Goal: Transaction & Acquisition: Purchase product/service

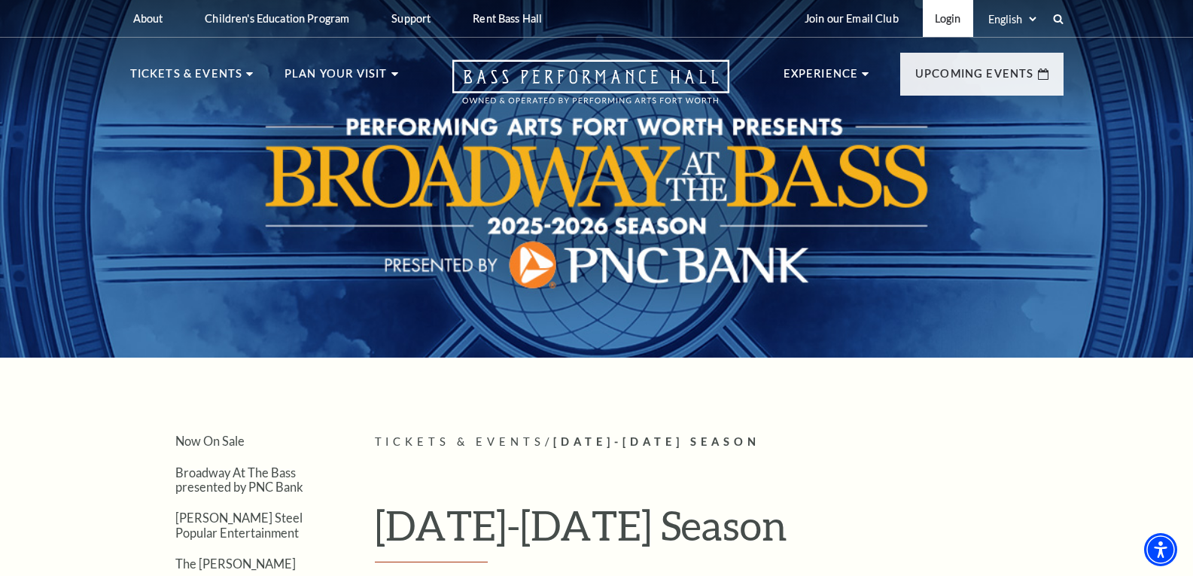
click at [936, 23] on link "Login" at bounding box center [948, 18] width 50 height 37
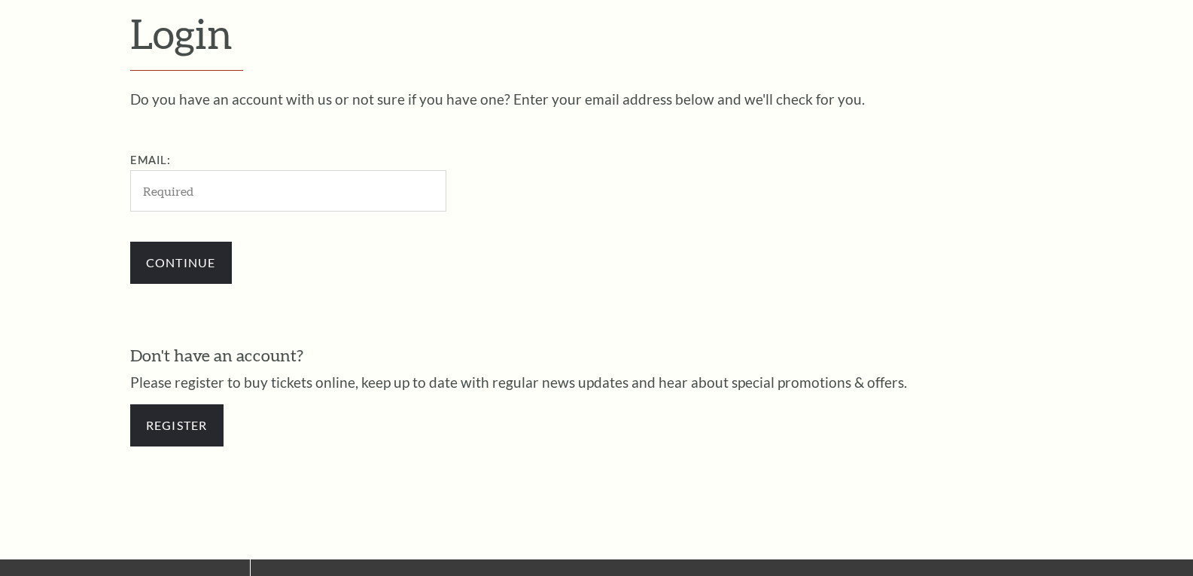
scroll to position [455, 0]
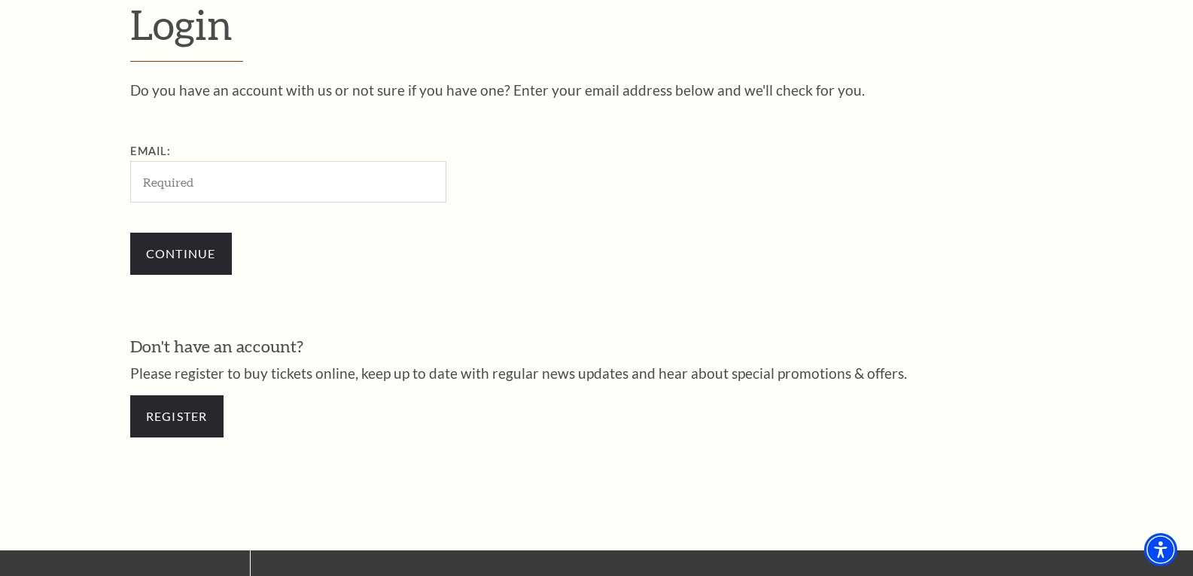
click at [300, 180] on input "Email:" at bounding box center [288, 181] width 316 height 41
type input "[PERSON_NAME][EMAIL_ADDRESS][DOMAIN_NAME]"
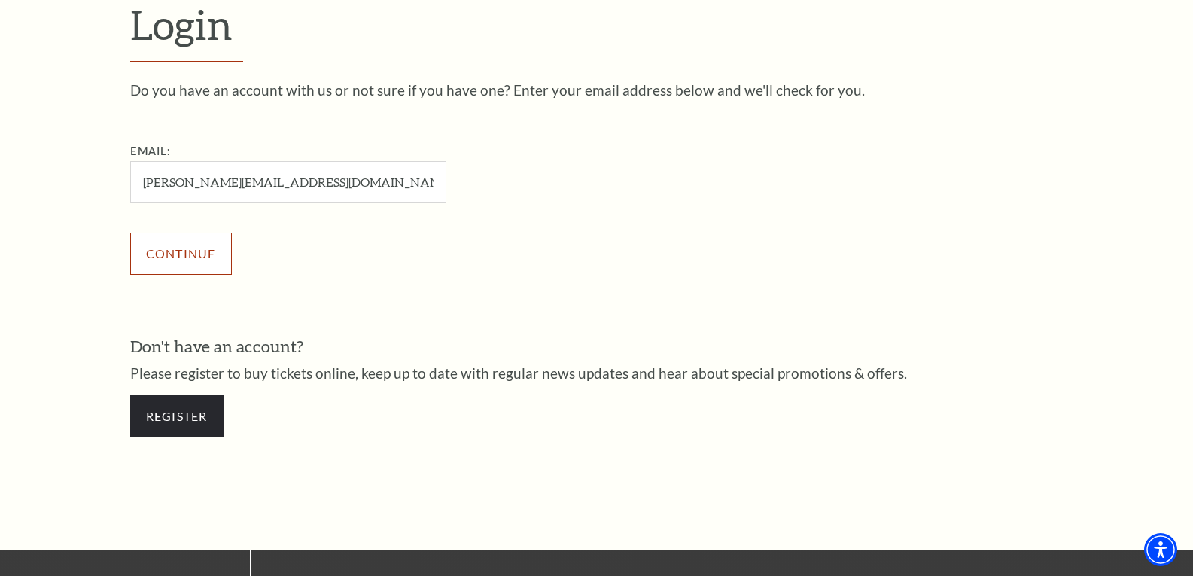
click at [209, 260] on input "Continue" at bounding box center [181, 254] width 102 height 42
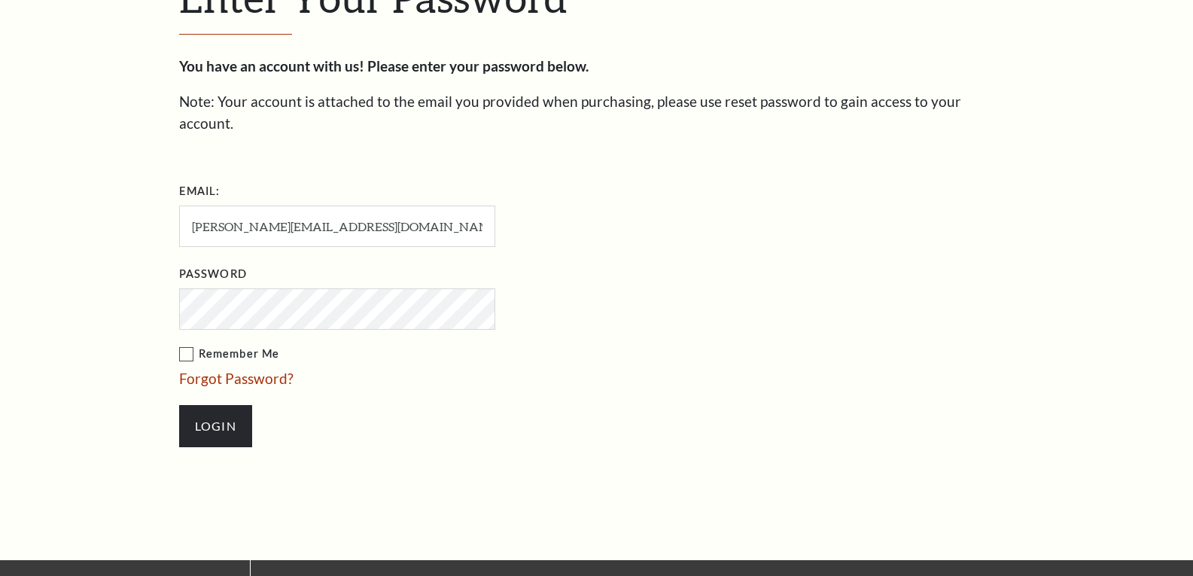
scroll to position [470, 0]
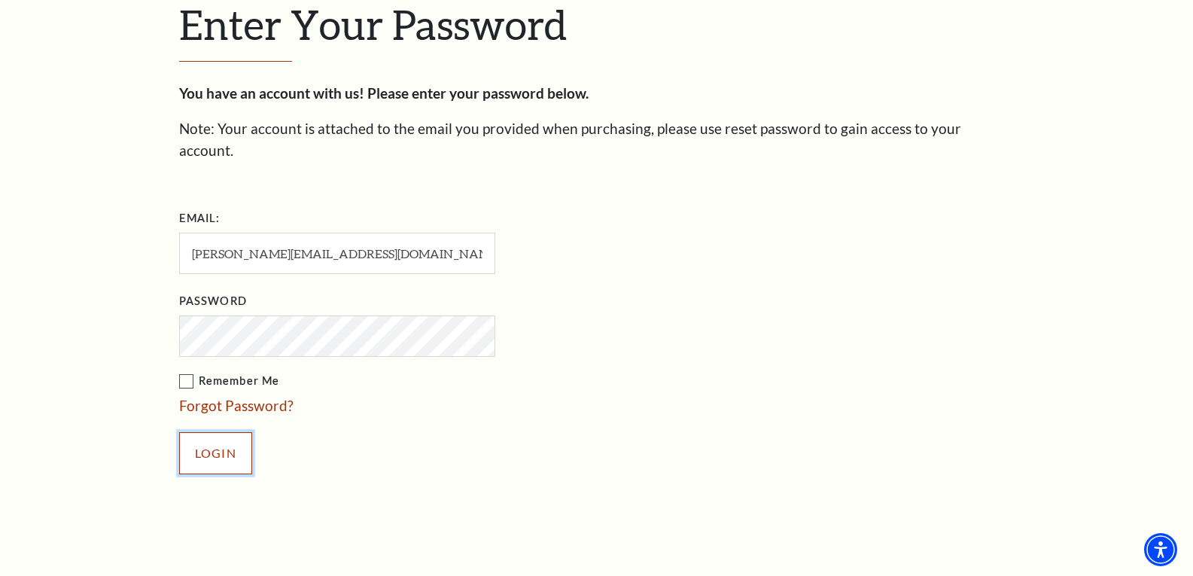
click at [219, 432] on input "Login" at bounding box center [215, 453] width 73 height 42
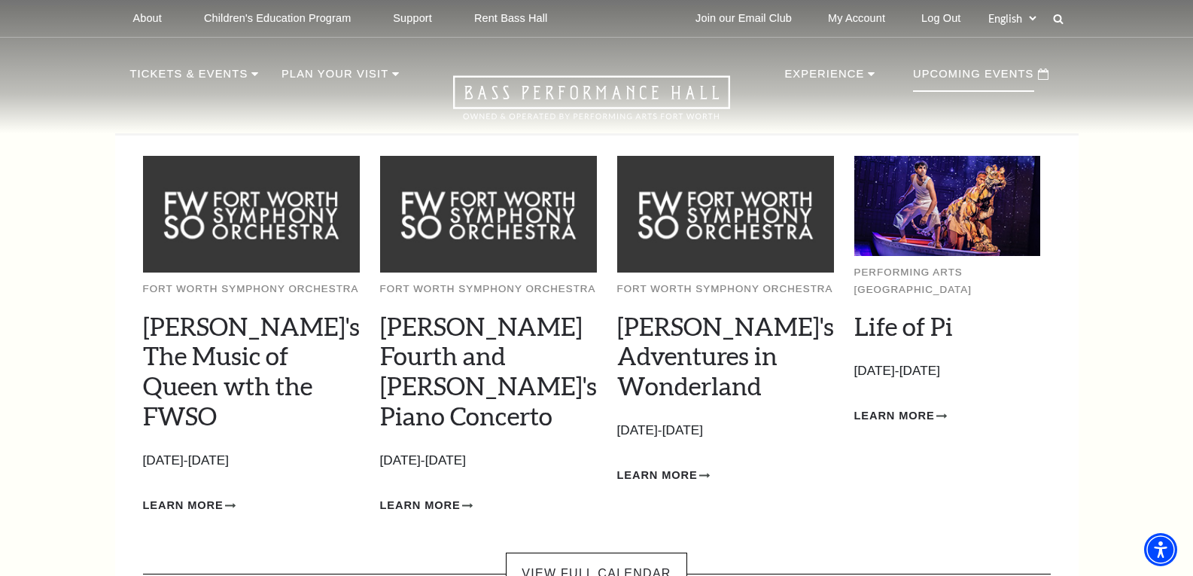
click at [949, 72] on p "Upcoming Events" at bounding box center [973, 78] width 121 height 27
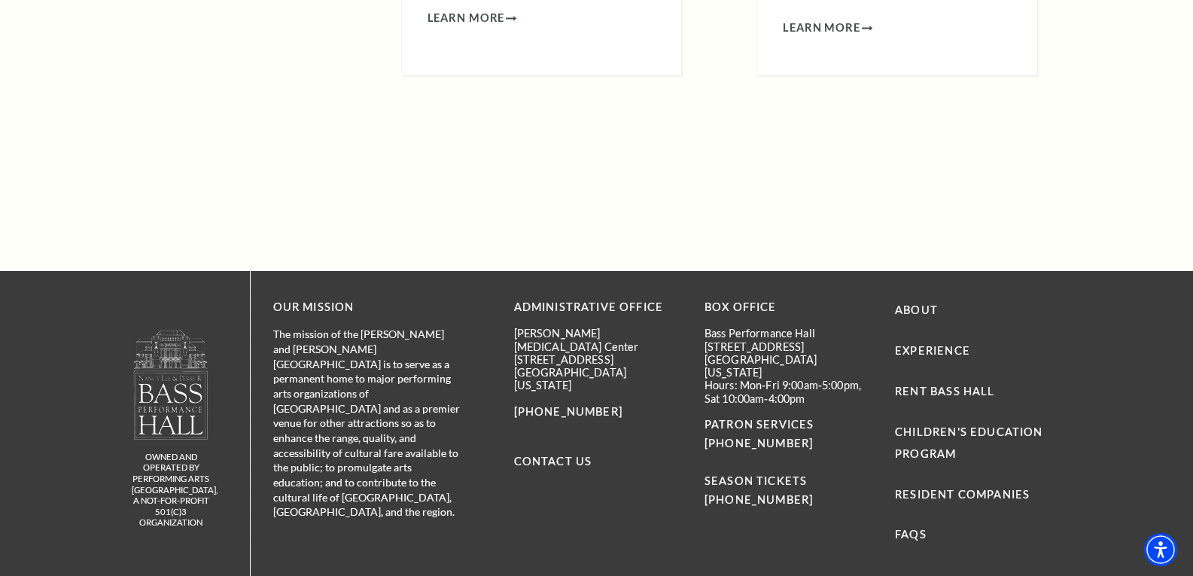
scroll to position [937, 0]
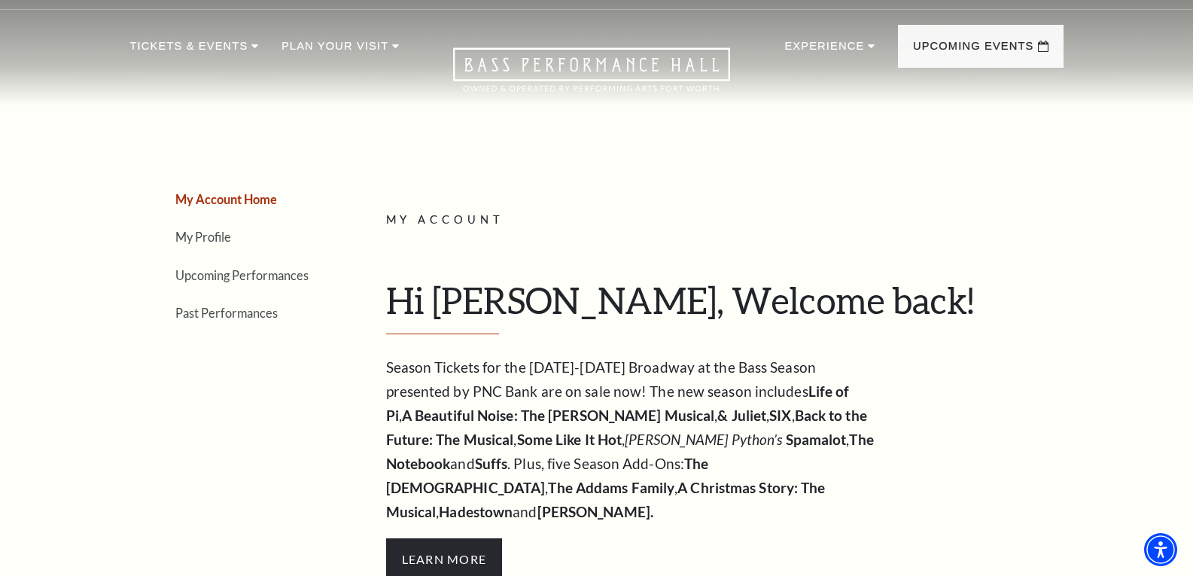
scroll to position [0, 0]
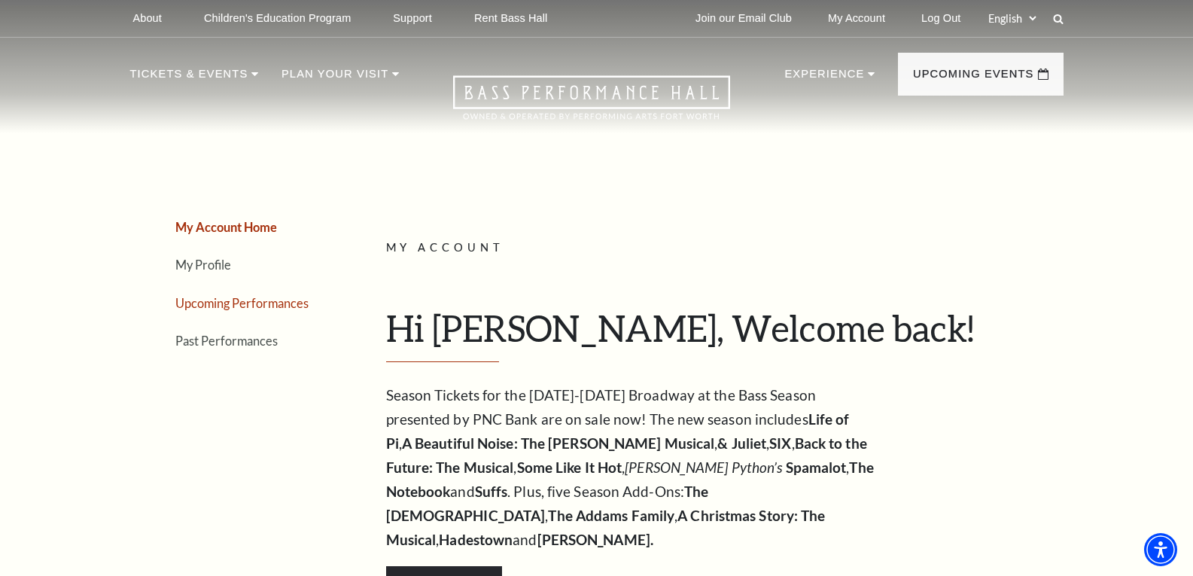
click at [270, 306] on link "Upcoming Performances" at bounding box center [241, 303] width 133 height 14
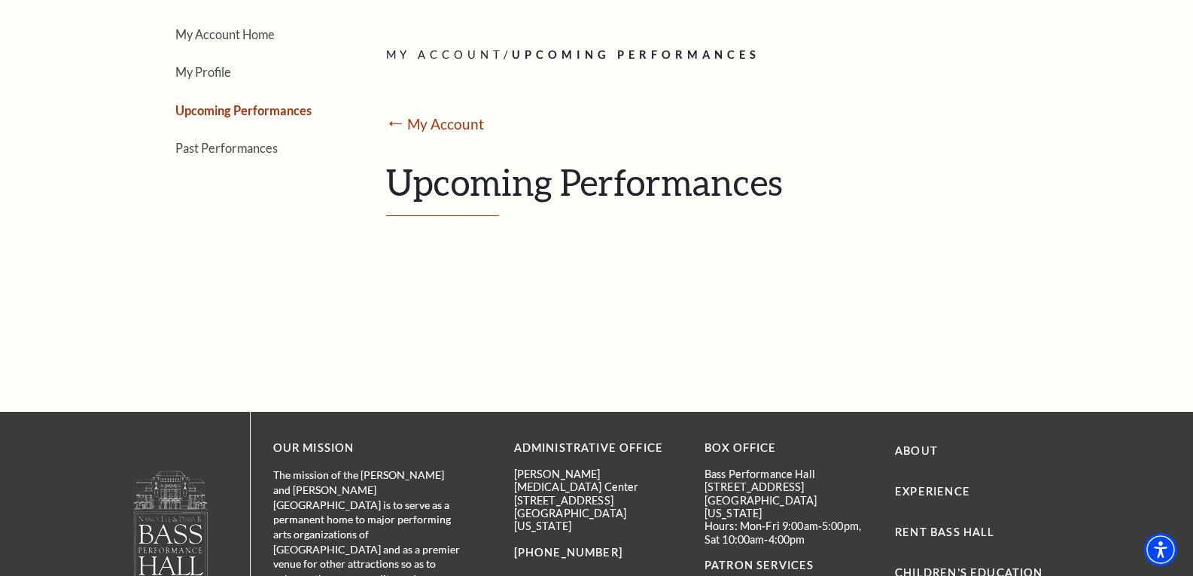
scroll to position [164, 0]
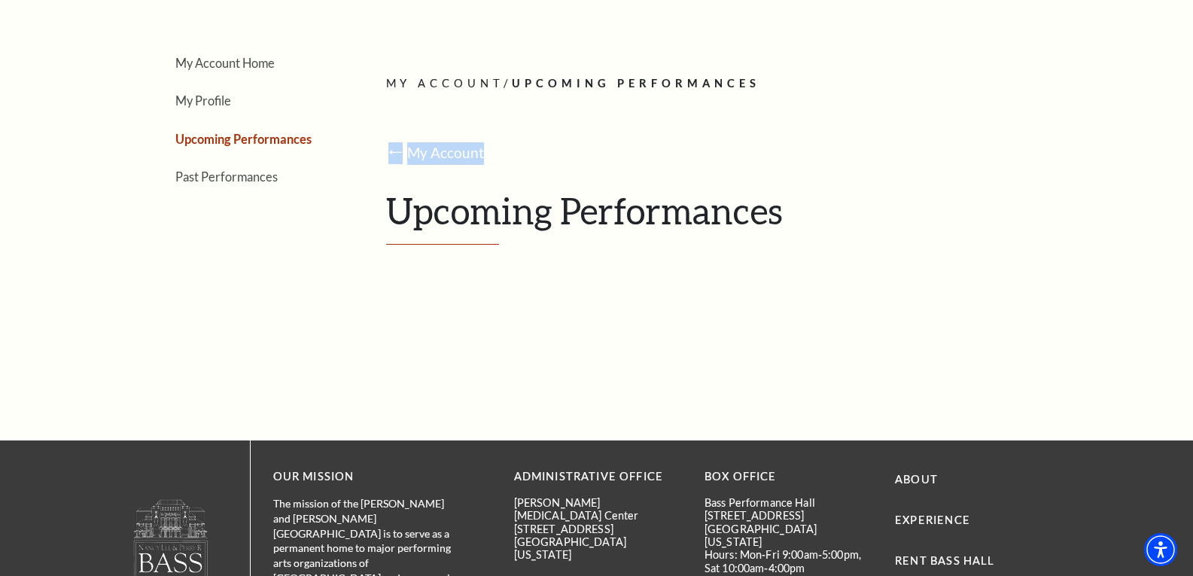
drag, startPoint x: 1183, startPoint y: 124, endPoint x: 1179, endPoint y: 64, distance: 60.3
click at [1179, 64] on div "My Account Home My Profile Upcoming Performances Past Performances Loading... M…" at bounding box center [596, 160] width 1193 height 562
click at [1109, 243] on div "My Account Home My Profile Upcoming Performances Past Performances Loading... M…" at bounding box center [596, 160] width 1193 height 562
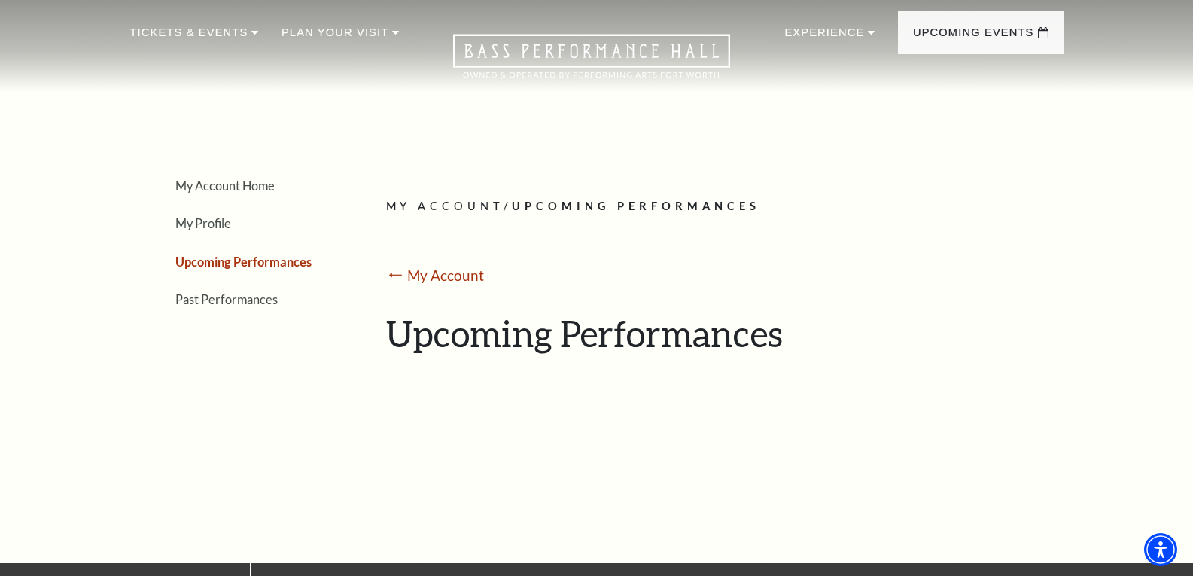
scroll to position [23, 0]
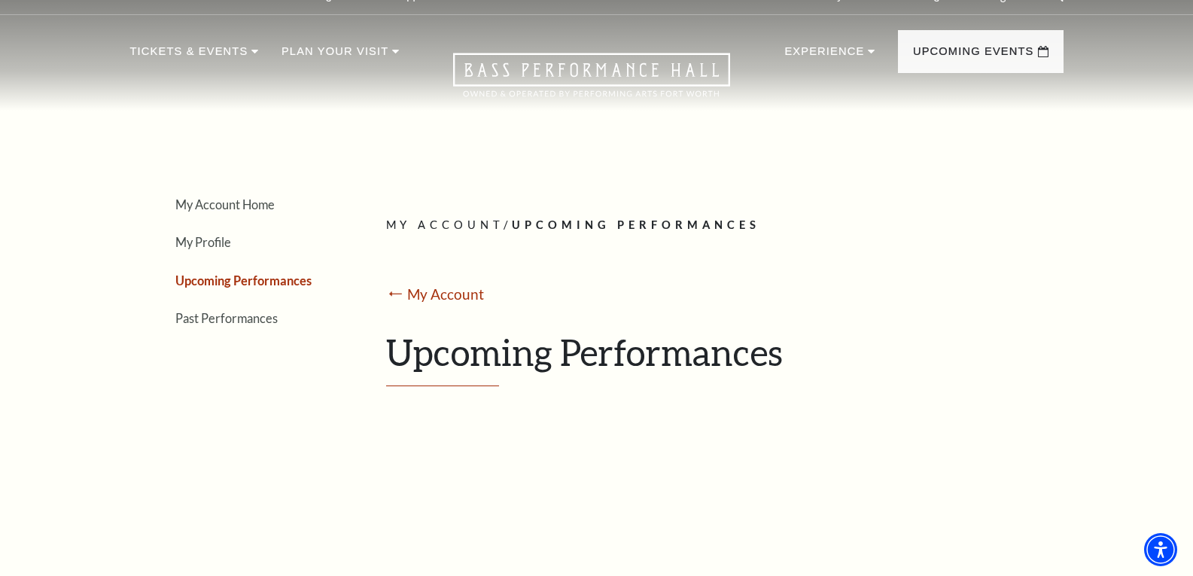
click at [645, 232] on p "My Account / Upcoming Performances" at bounding box center [719, 225] width 666 height 19
click at [647, 230] on span "Upcoming Performances" at bounding box center [636, 224] width 248 height 13
click at [632, 360] on h1 "Upcoming Performances" at bounding box center [719, 358] width 666 height 56
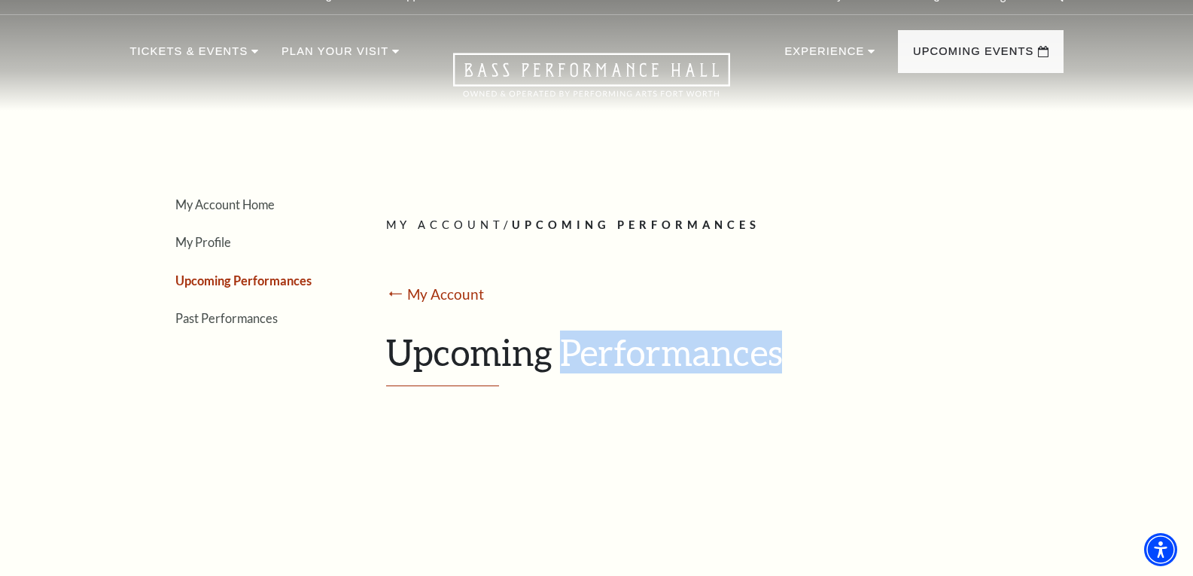
click at [632, 360] on h1 "Upcoming Performances" at bounding box center [719, 358] width 666 height 56
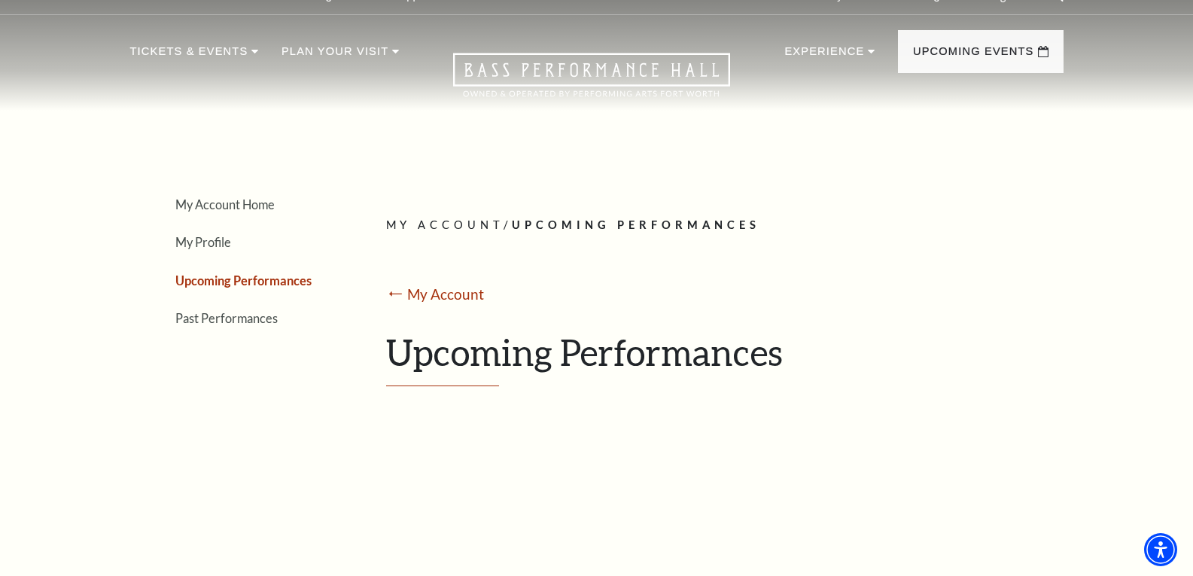
click at [827, 296] on div "⭠ My Account" at bounding box center [719, 295] width 666 height 23
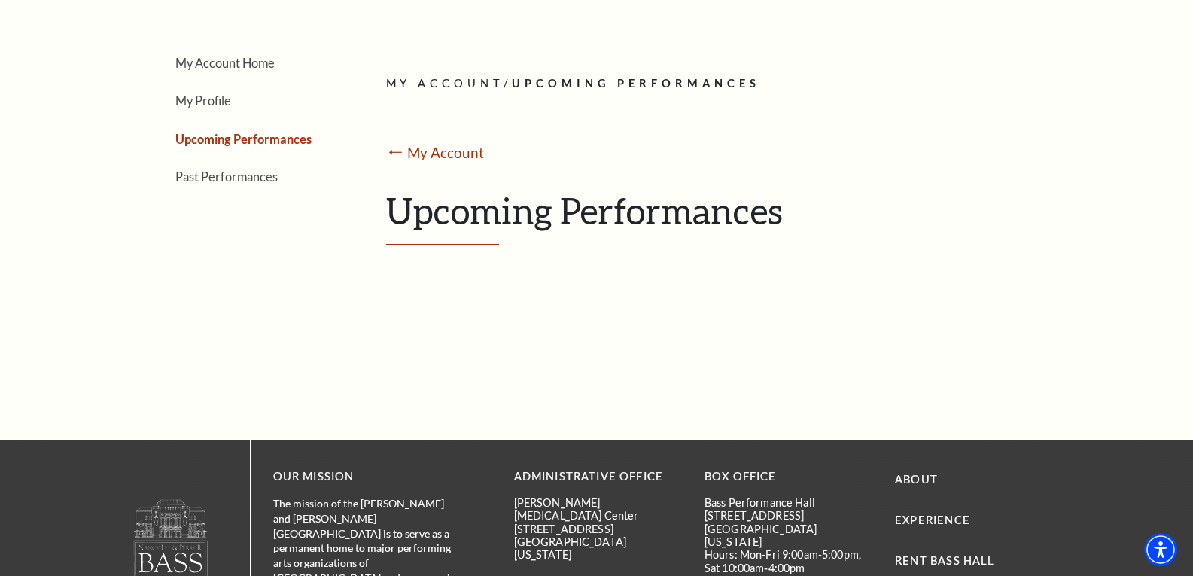
scroll to position [0, 0]
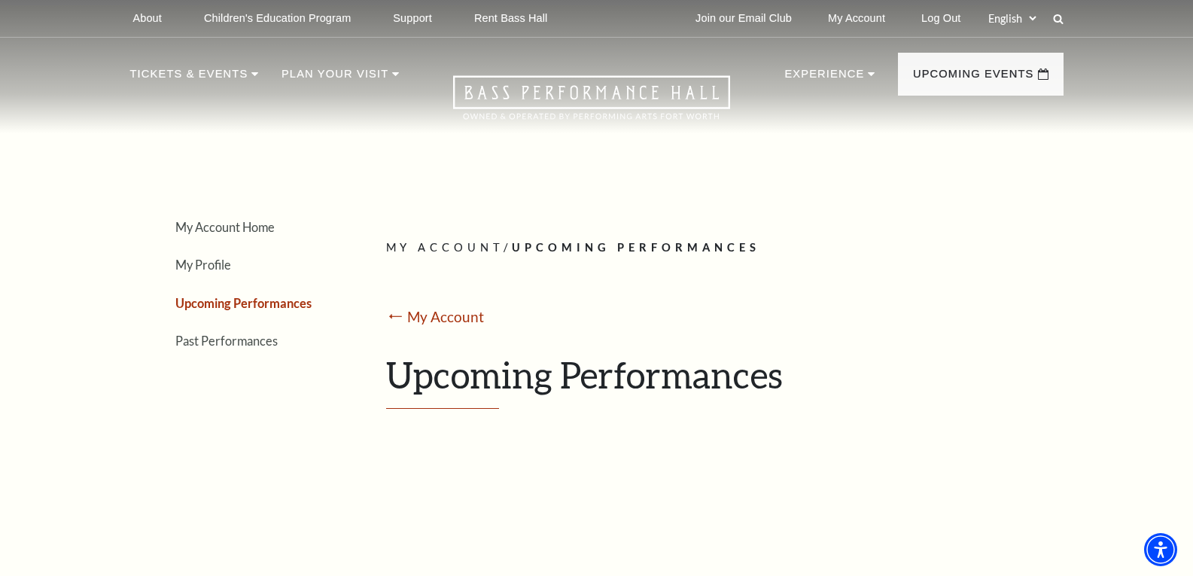
click at [1188, 87] on header "About Performing Arts Fort Worth Bass Performance Hall Maddox Muse Center Resid…" at bounding box center [596, 66] width 1193 height 133
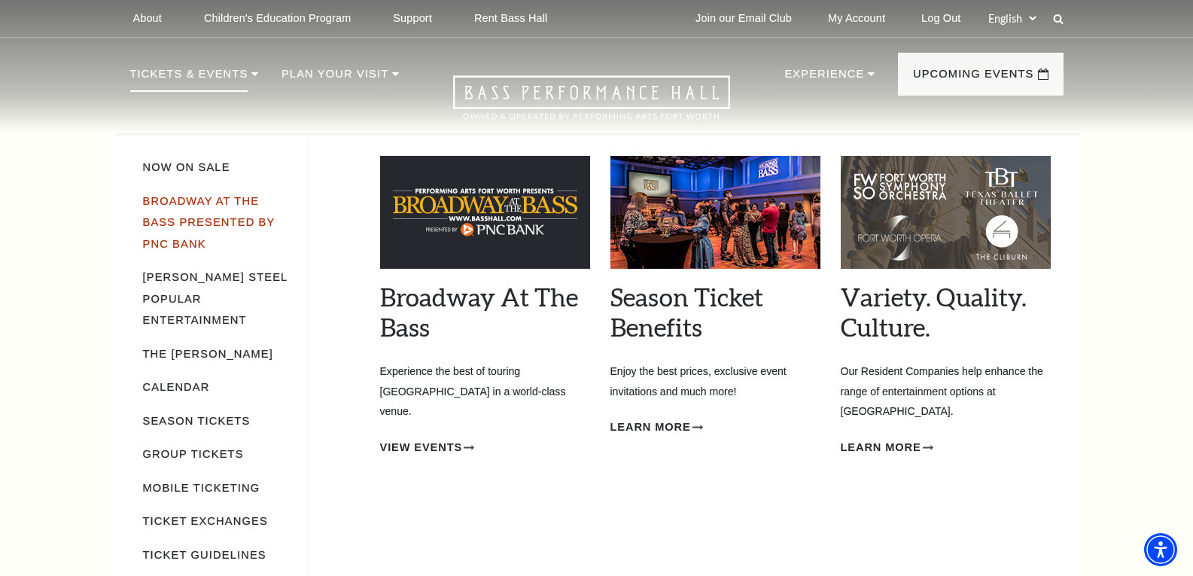
click at [202, 202] on link "Broadway At The Bass presented by PNC Bank" at bounding box center [209, 222] width 132 height 55
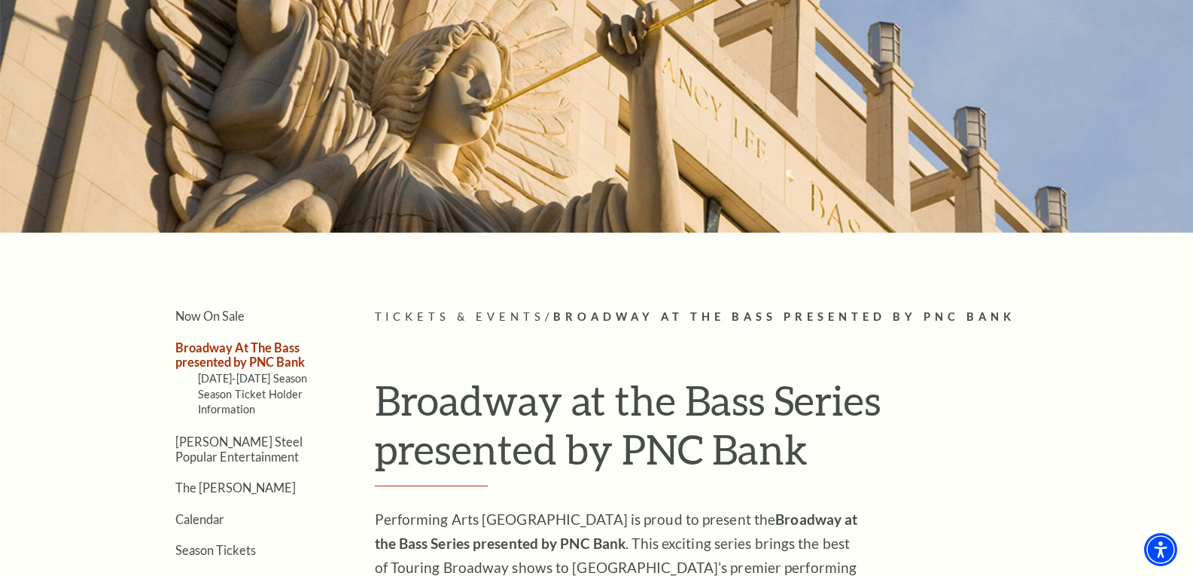
scroll to position [169, 0]
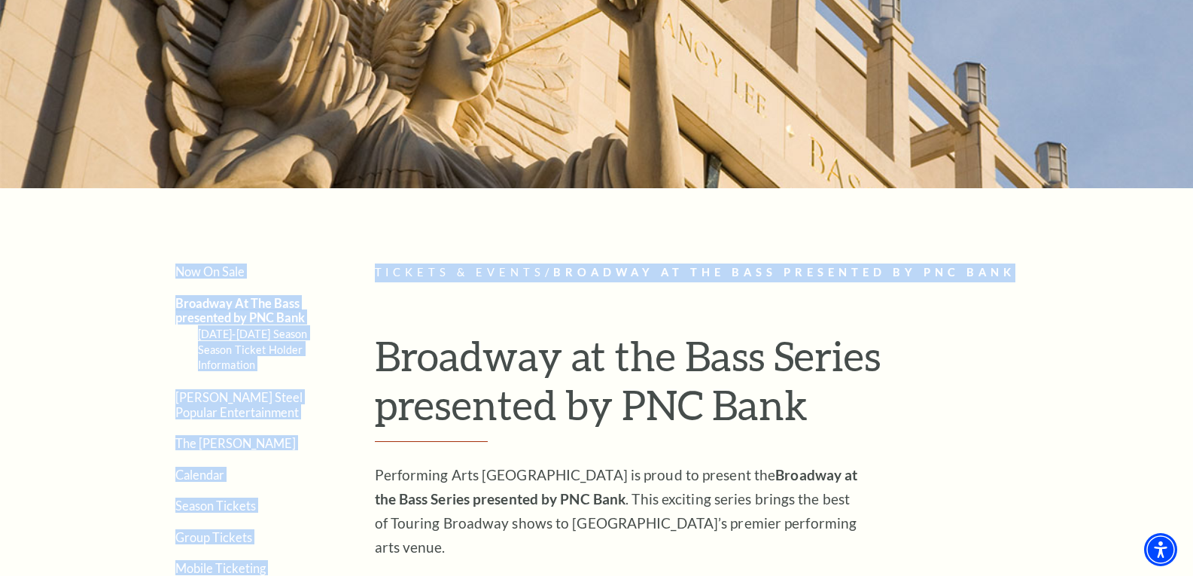
drag, startPoint x: 1189, startPoint y: 123, endPoint x: 1182, endPoint y: 199, distance: 77.1
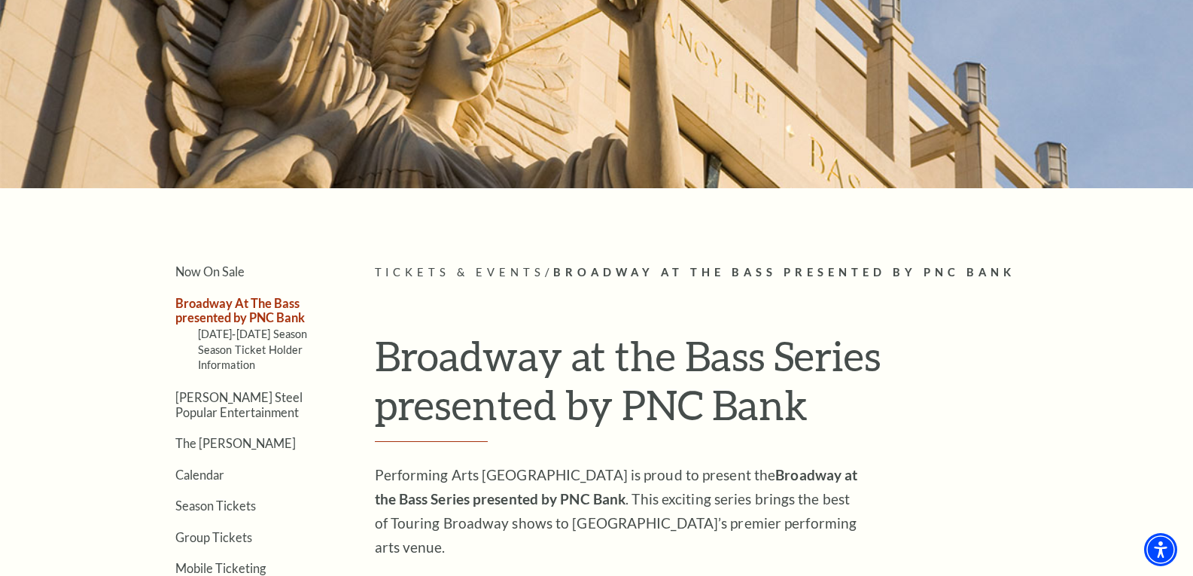
drag, startPoint x: 1180, startPoint y: 229, endPoint x: 1180, endPoint y: 239, distance: 9.8
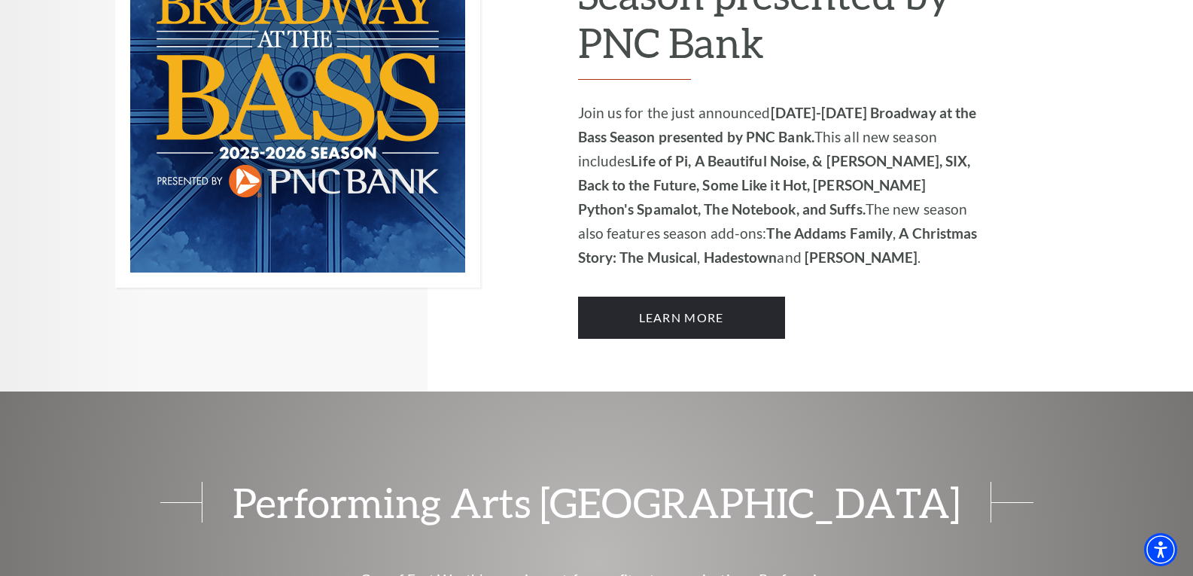
scroll to position [1185, 0]
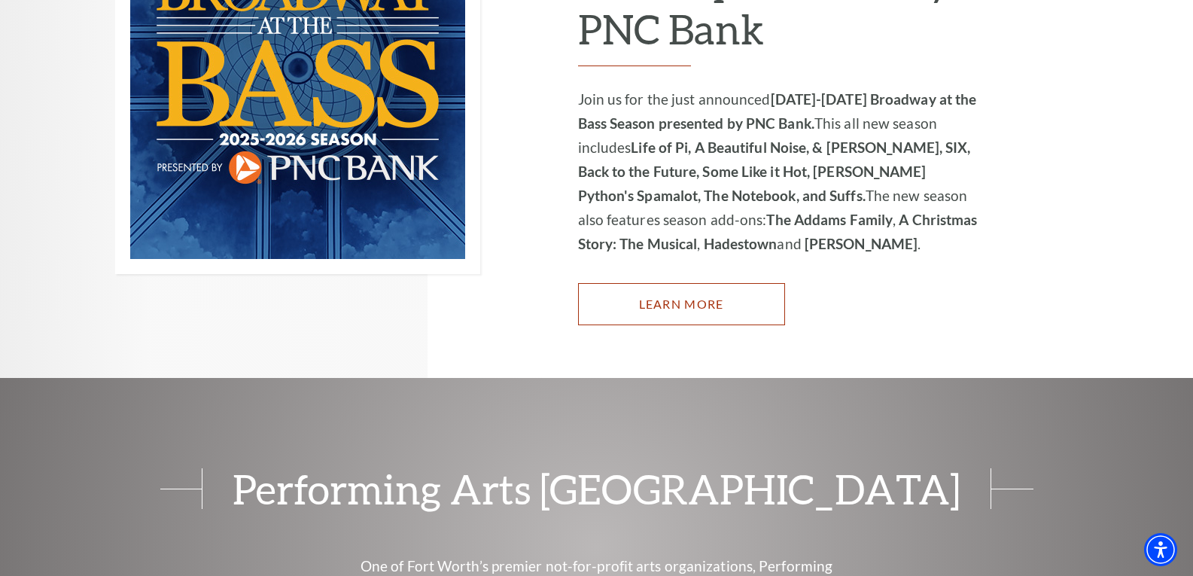
click at [670, 285] on link "Learn More" at bounding box center [681, 304] width 207 height 42
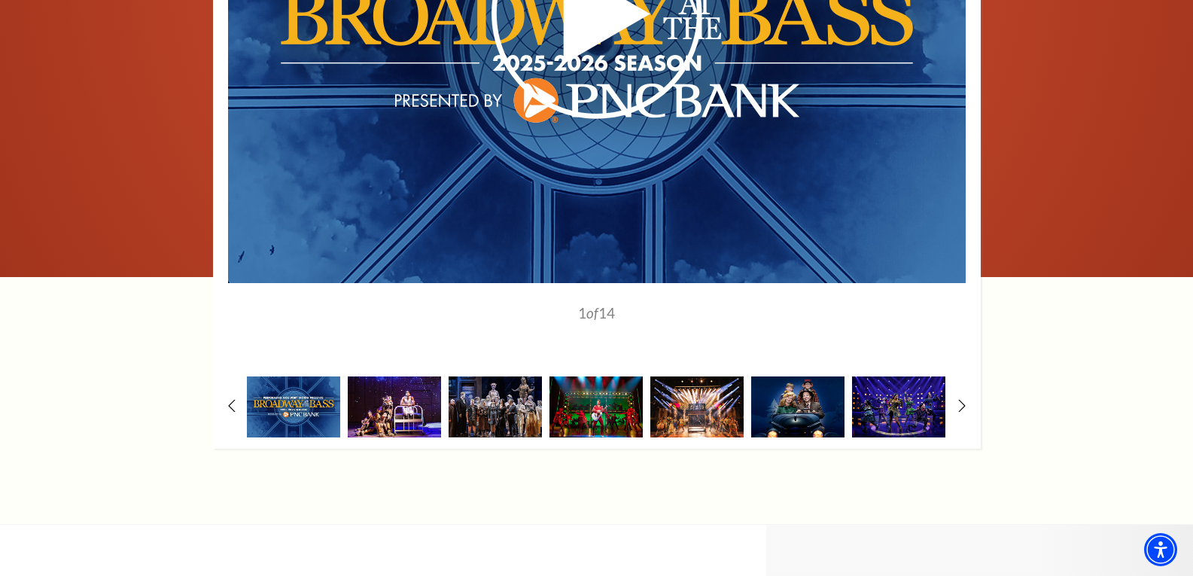
scroll to position [1408, 0]
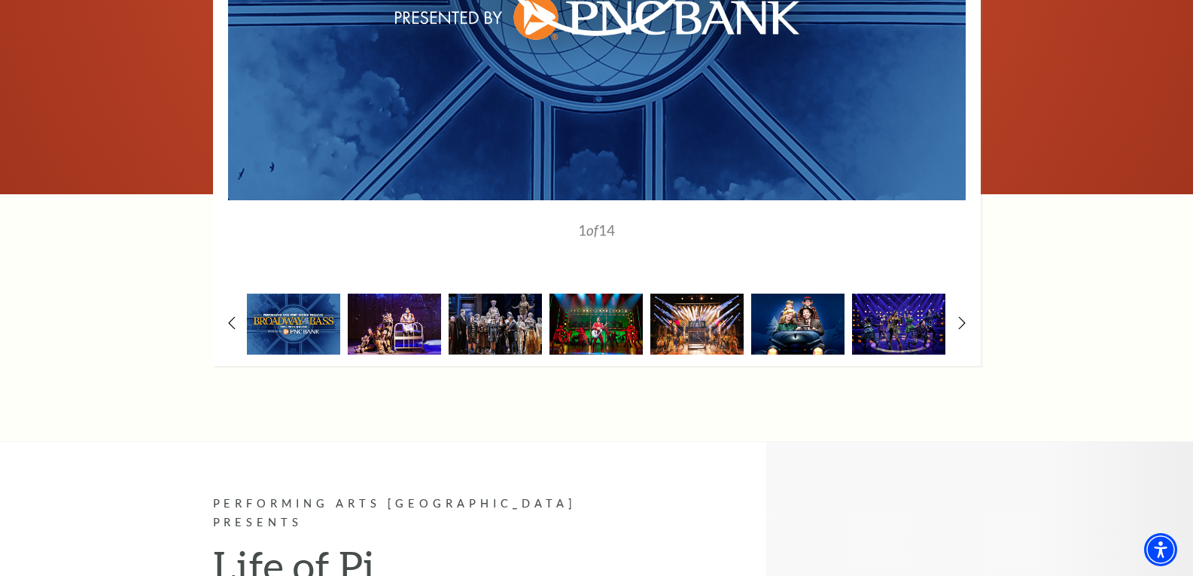
click at [784, 294] on img at bounding box center [797, 324] width 93 height 61
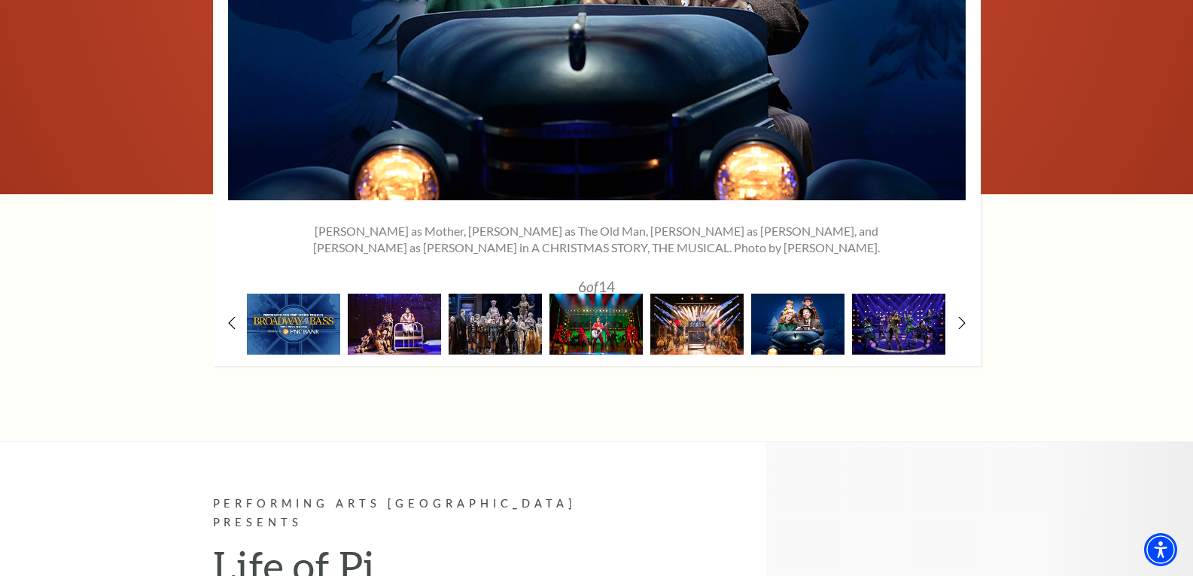
click at [784, 294] on img at bounding box center [797, 324] width 93 height 61
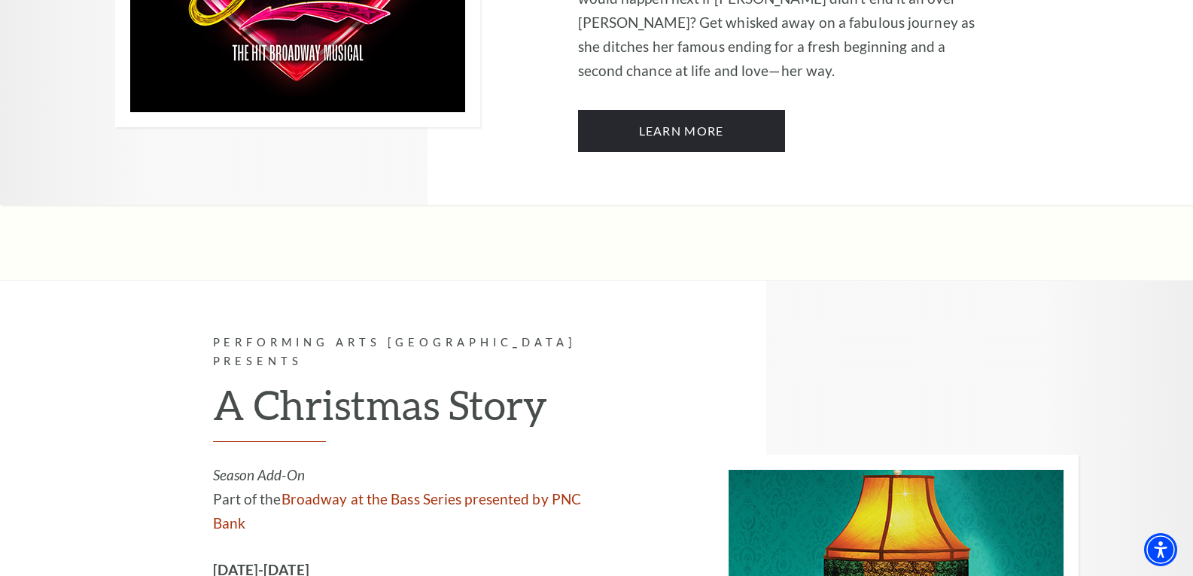
scroll to position [4844, 0]
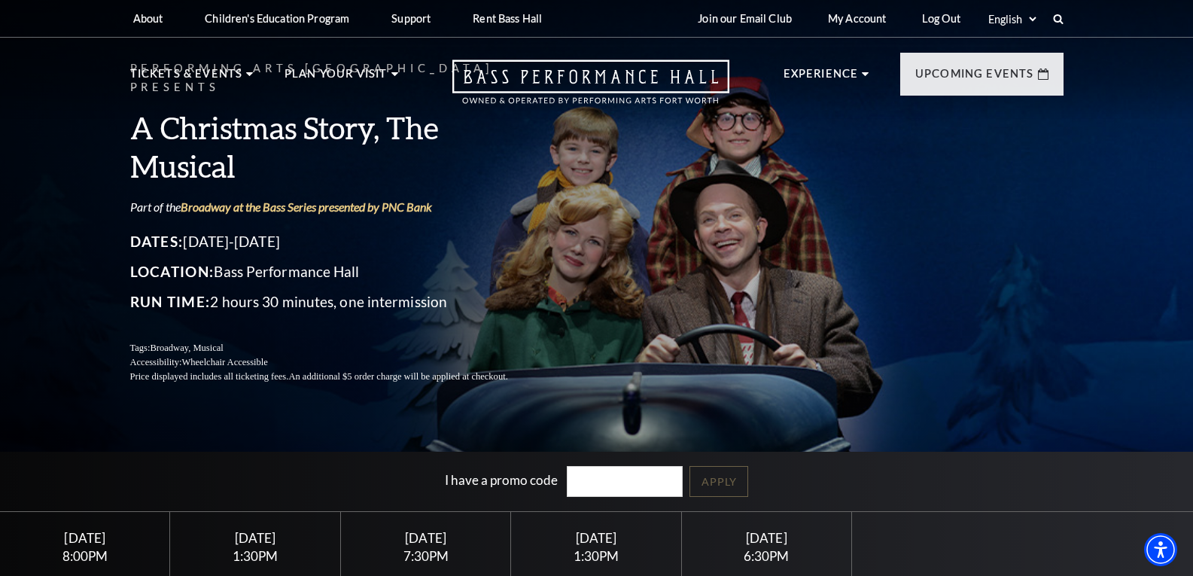
click at [451, 541] on div "[DATE]" at bounding box center [426, 538] width 134 height 16
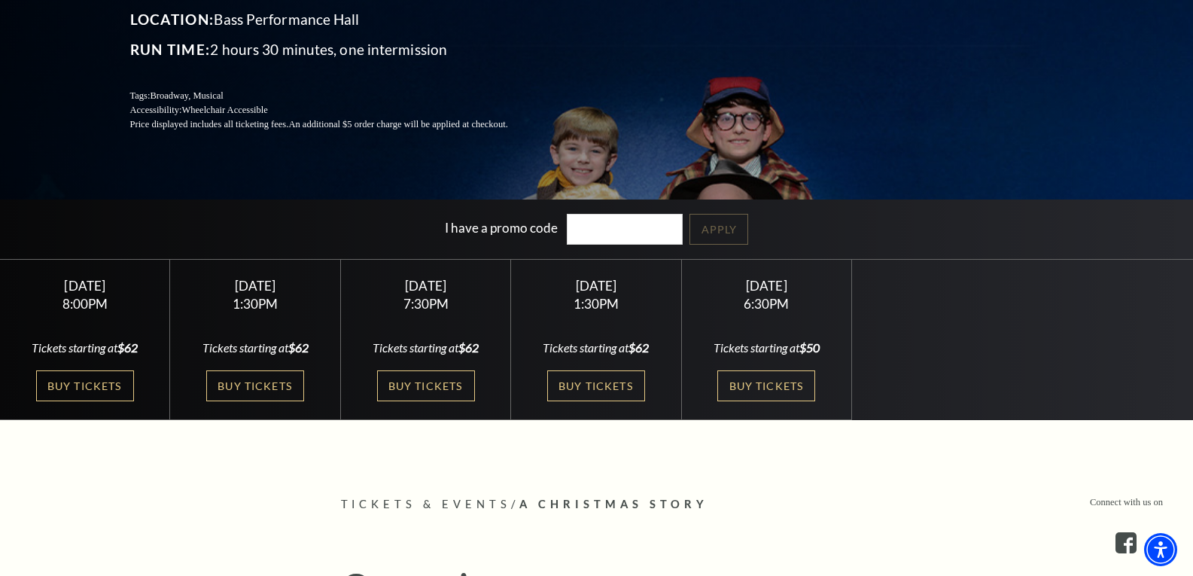
scroll to position [260, 0]
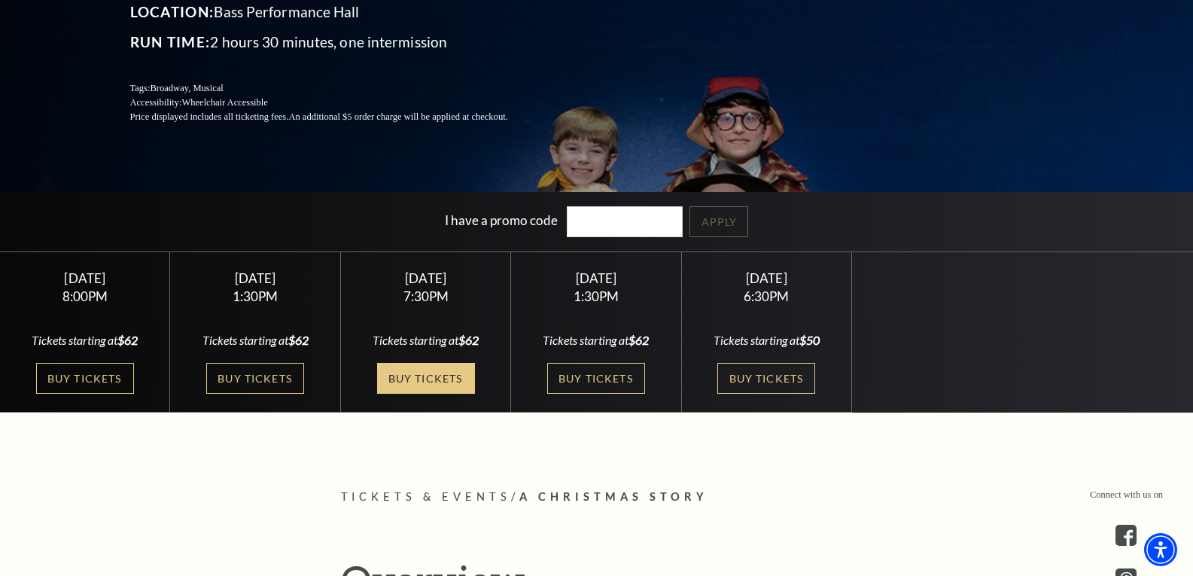
click at [444, 381] on link "Buy Tickets" at bounding box center [426, 378] width 98 height 31
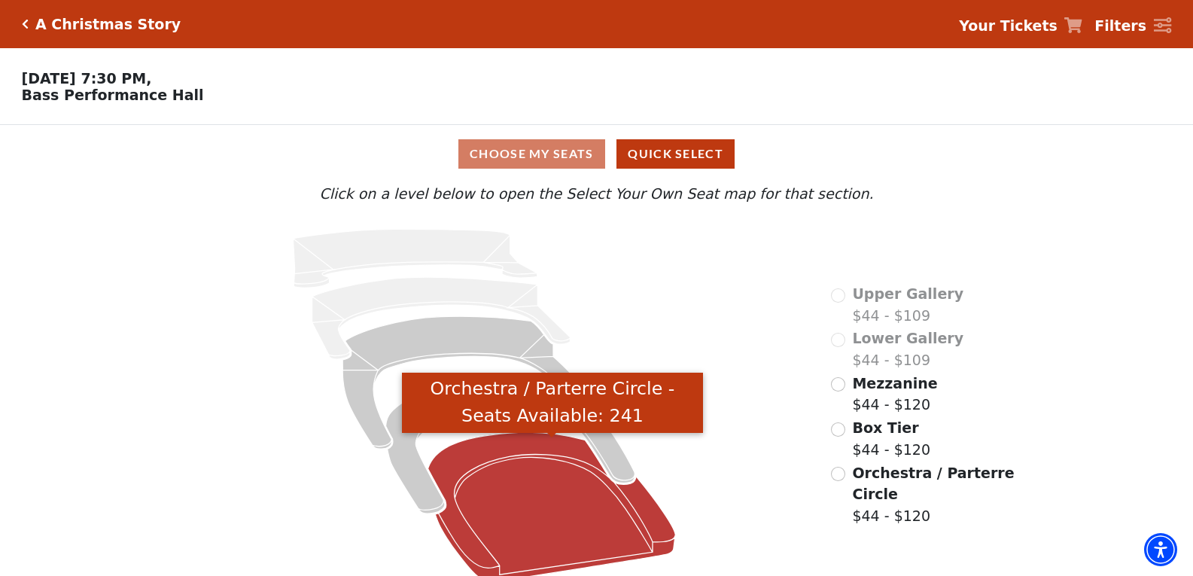
click at [607, 541] on icon "Orchestra / Parterre Circle - Seats Available: 241" at bounding box center [552, 507] width 248 height 149
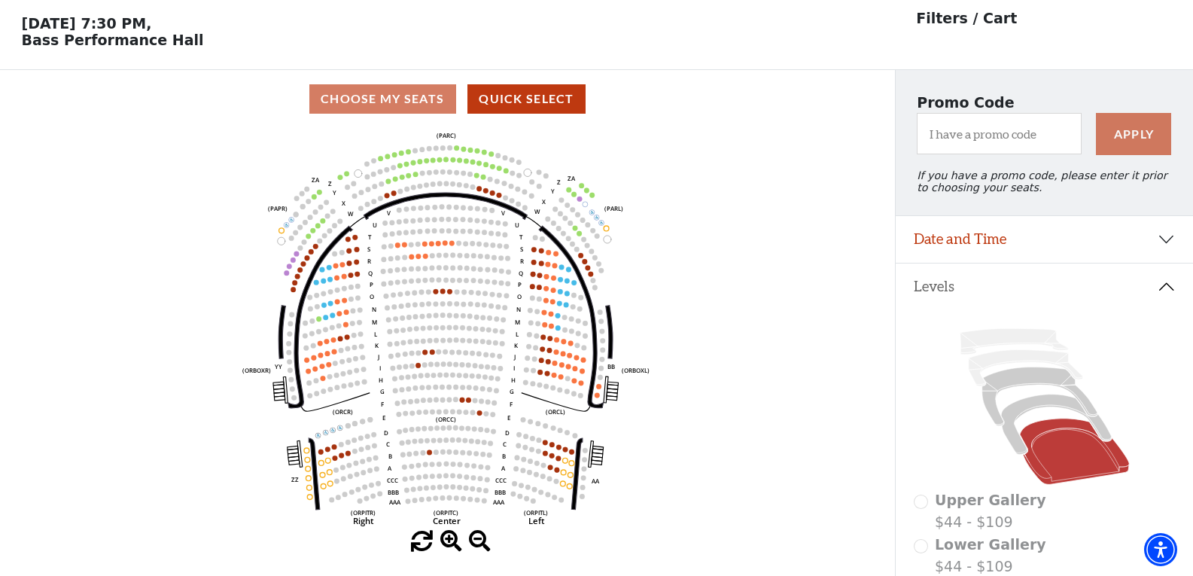
scroll to position [70, 0]
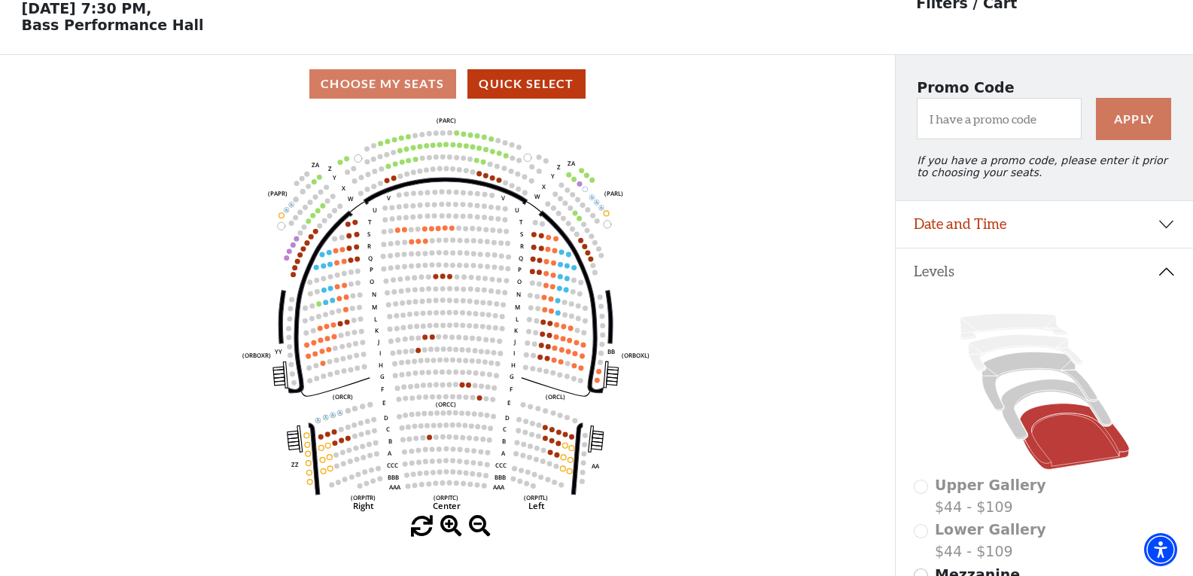
click at [823, 249] on icon "Left (ORPITL) Right (ORPITR) Center (ORPITC) ZZ AA YY BB ZA ZA (ORCL) (ORCR) (O…" at bounding box center [446, 314] width 805 height 403
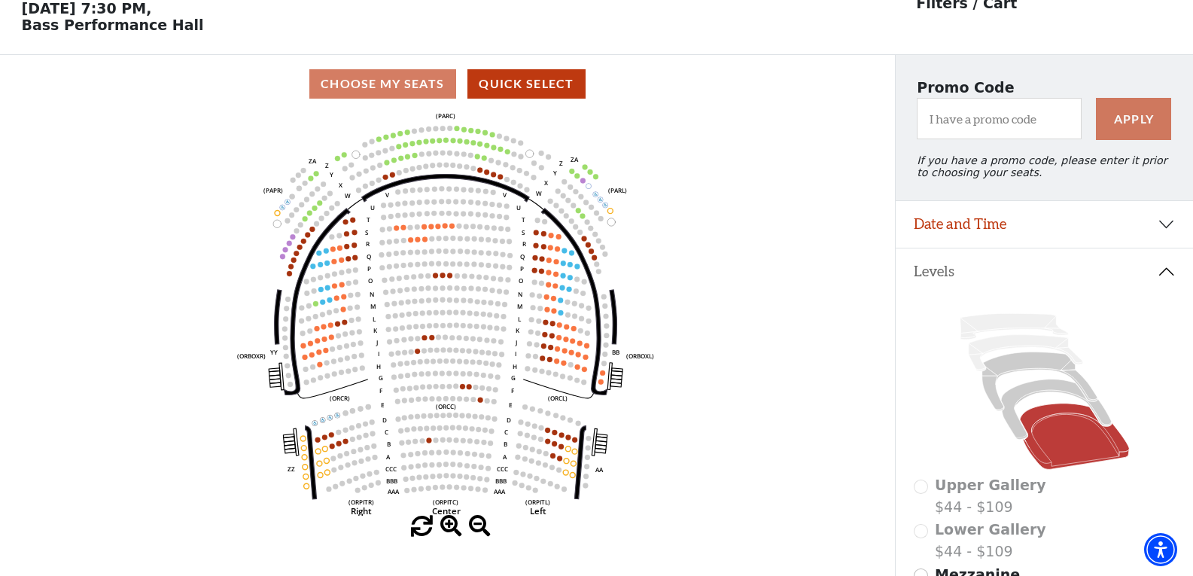
click at [434, 96] on div "Choose My Seats Quick Select" at bounding box center [447, 83] width 895 height 29
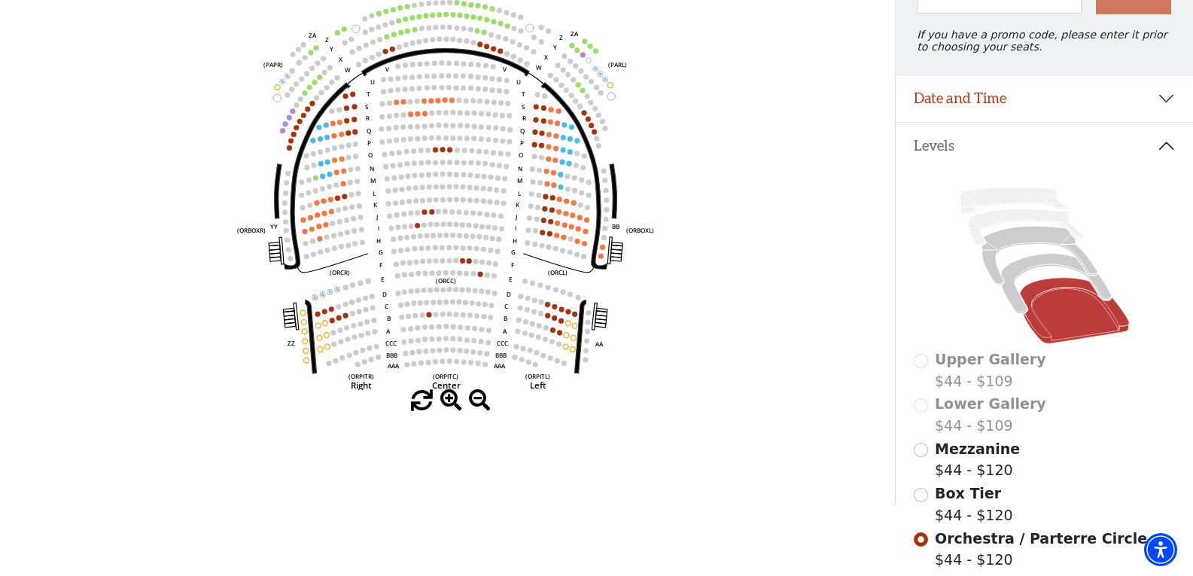
scroll to position [180, 0]
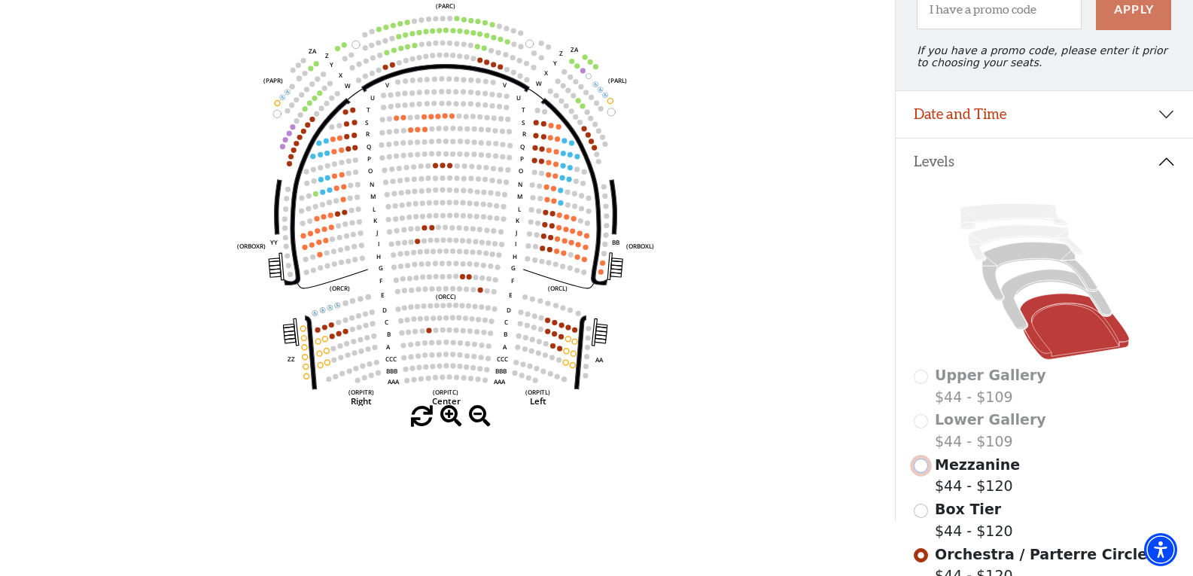
click at [924, 470] on input "Mezzanine$44 - $120\a" at bounding box center [921, 465] width 14 height 14
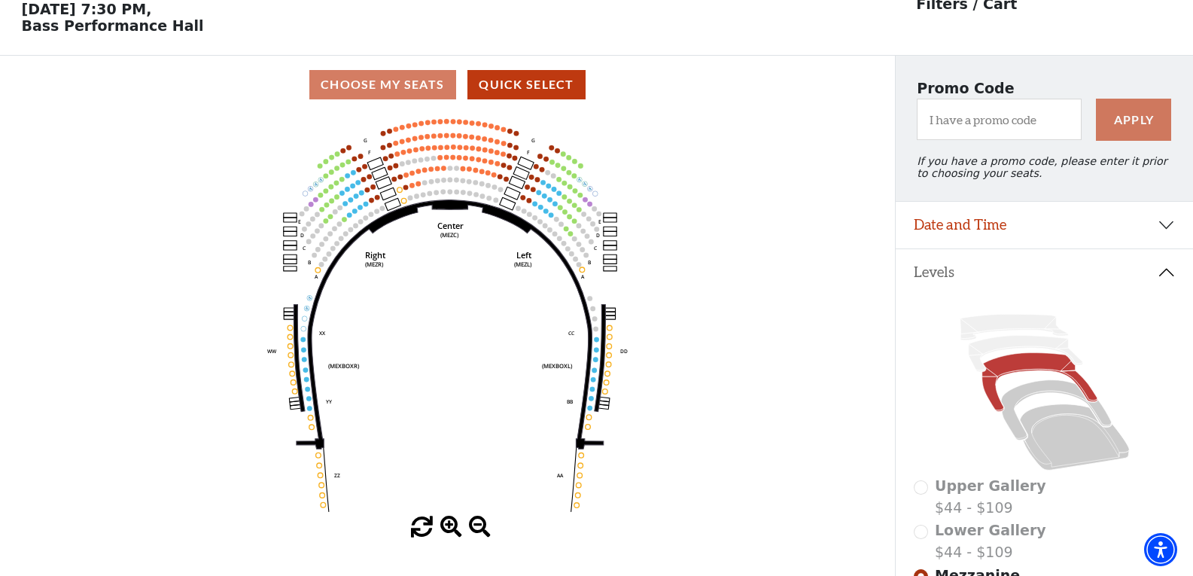
scroll to position [70, 0]
click at [922, 543] on div "Lower Gallery $44 - $109" at bounding box center [1045, 540] width 262 height 43
click at [923, 542] on div "Lower Gallery $44 - $109" at bounding box center [1045, 540] width 262 height 43
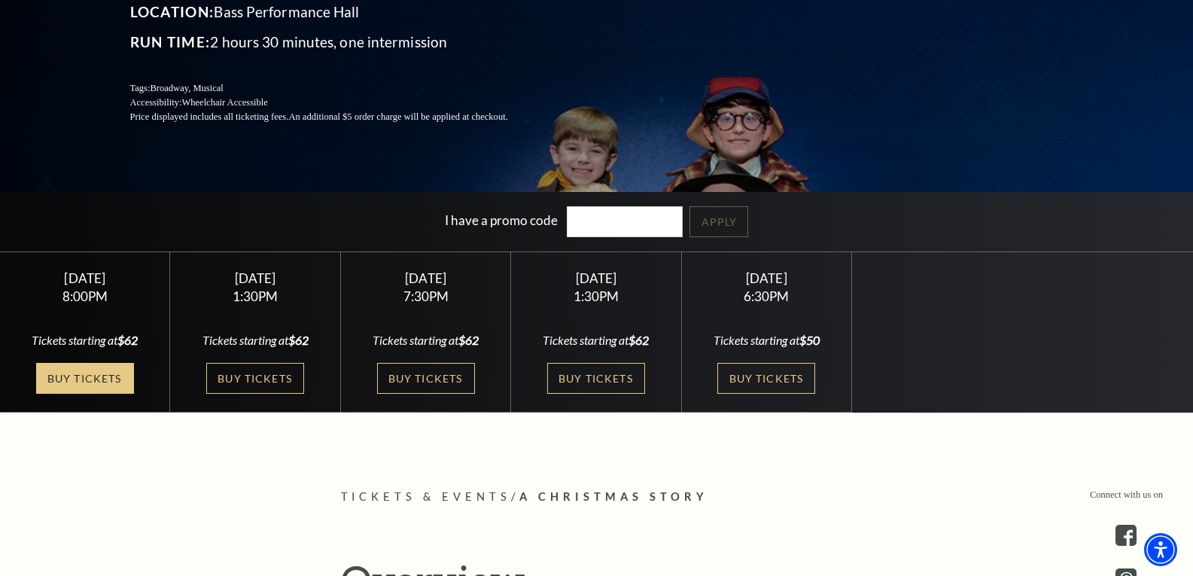
click at [87, 386] on link "Buy Tickets" at bounding box center [85, 378] width 98 height 31
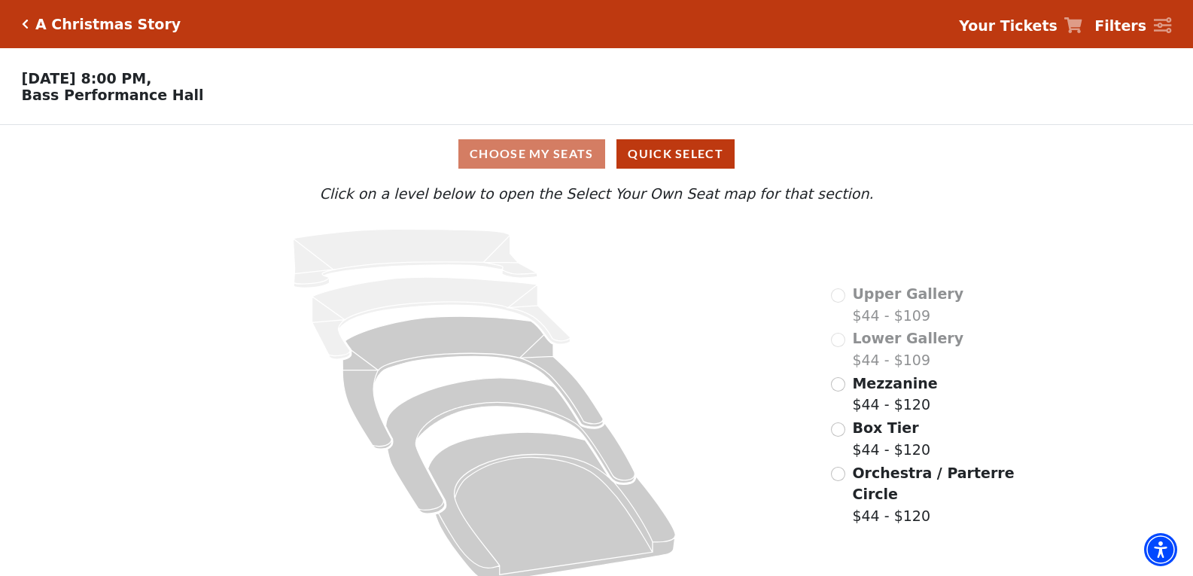
click at [476, 150] on div "Choose My Seats Quick Select" at bounding box center [596, 153] width 895 height 29
click at [835, 467] on input "Orchestra / Parterre Circle$44 - $120\a" at bounding box center [838, 474] width 14 height 14
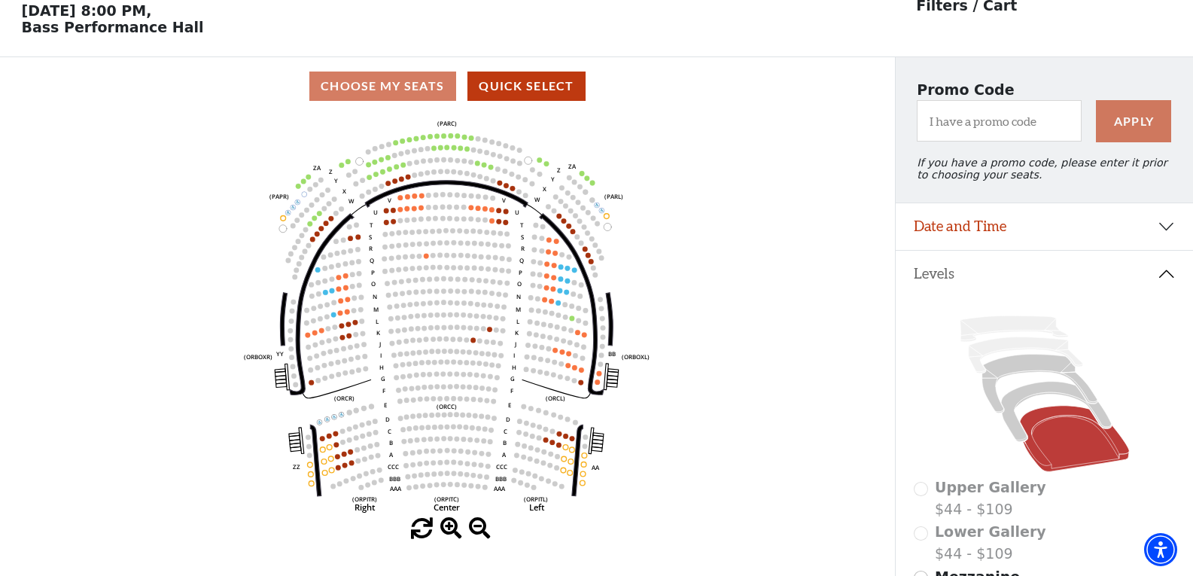
scroll to position [70, 0]
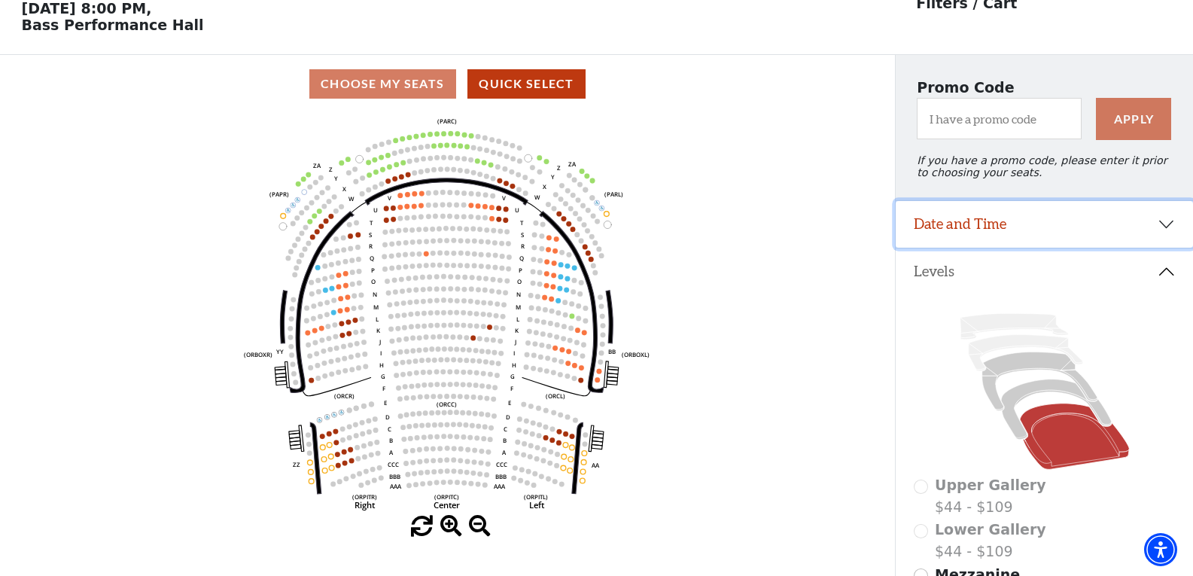
click at [1165, 230] on button "Date and Time" at bounding box center [1044, 224] width 297 height 47
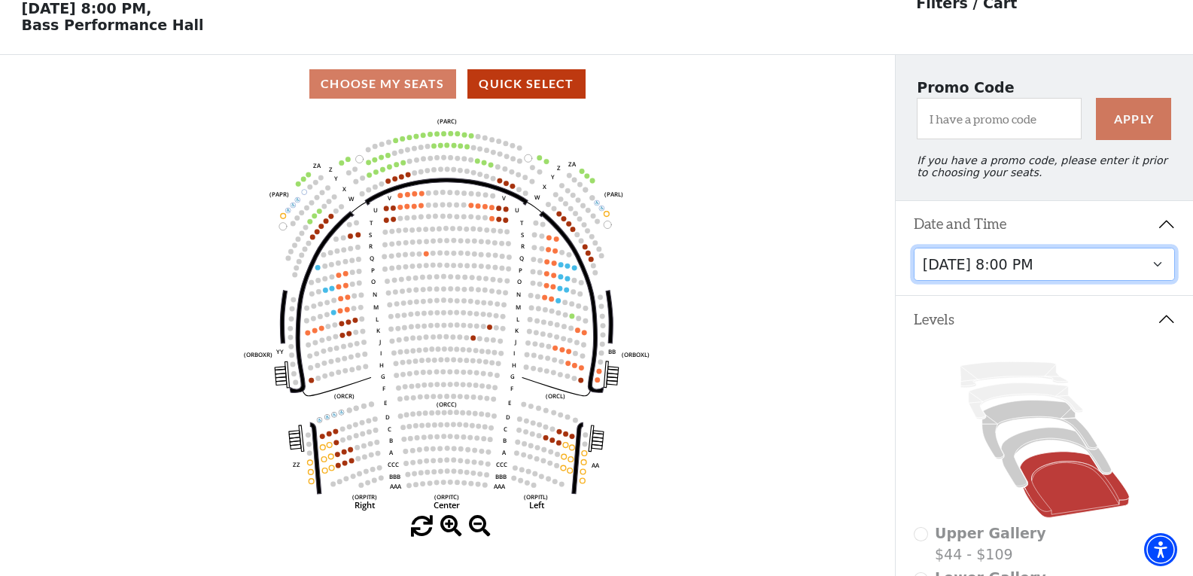
click at [1022, 279] on select "Friday, December 5 at 8:00 PM Saturday, December 6 at 1:30 PM Saturday, Decembe…" at bounding box center [1045, 265] width 262 height 34
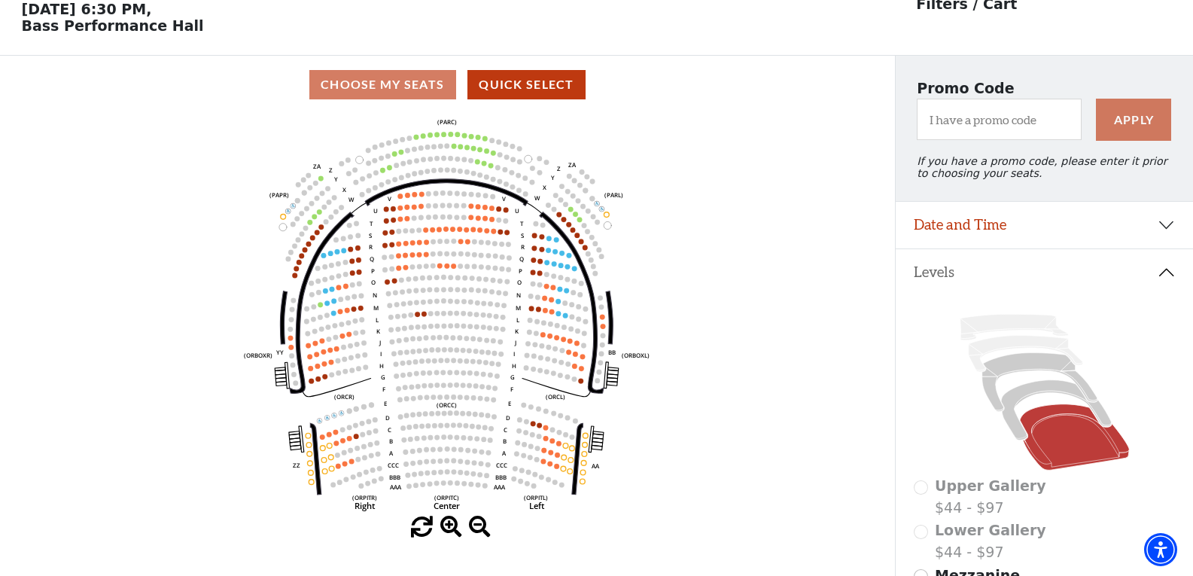
scroll to position [70, 0]
click at [1017, 404] on icon at bounding box center [1056, 409] width 110 height 60
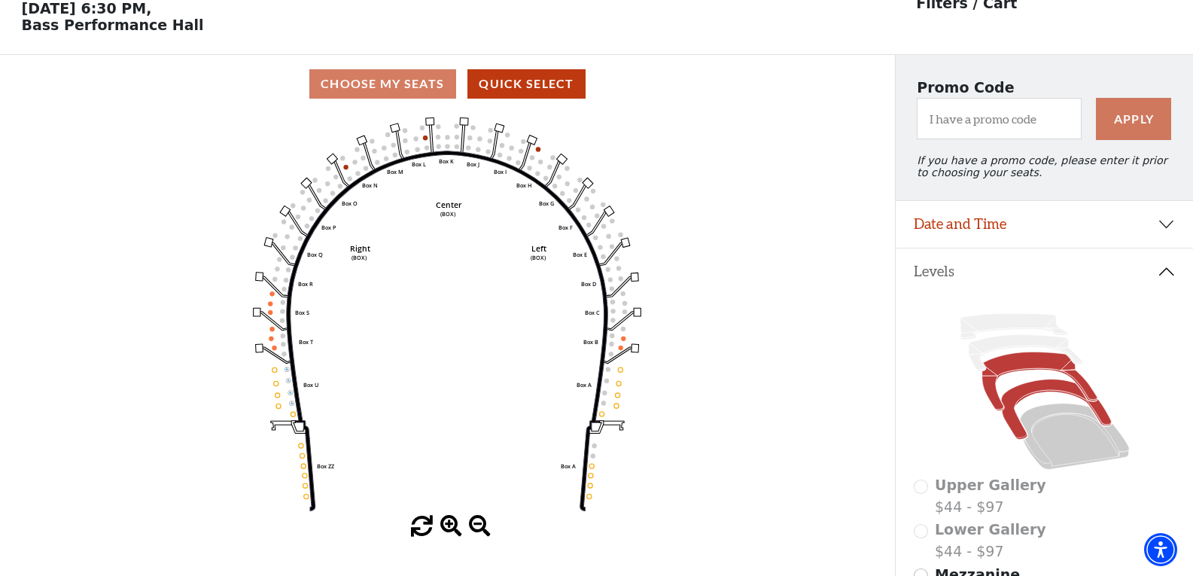
click at [1016, 377] on icon at bounding box center [1039, 381] width 115 height 59
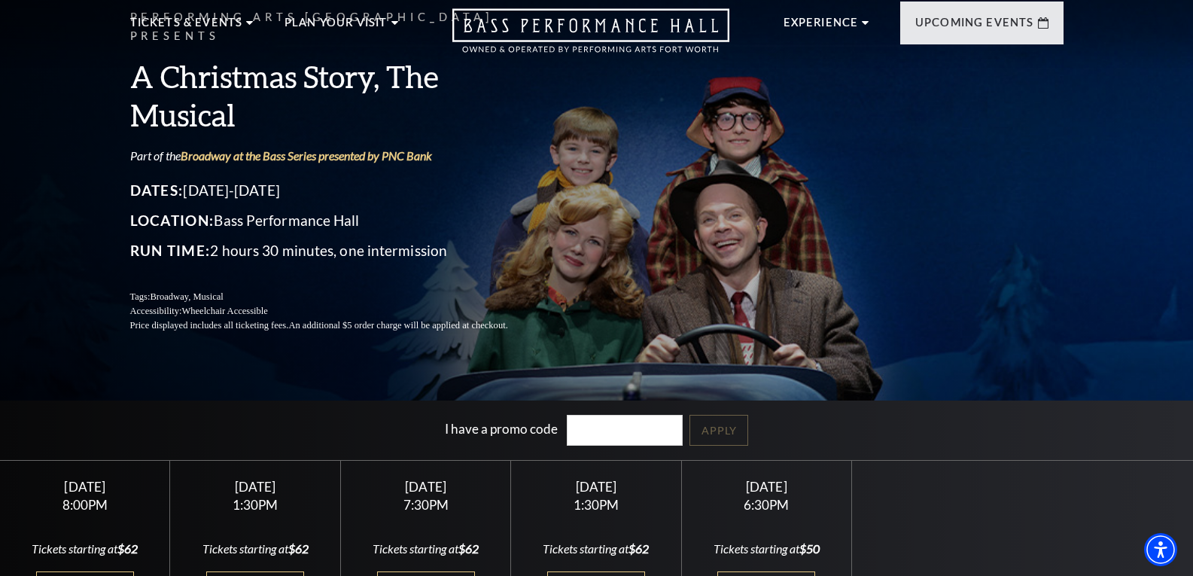
scroll to position [47, 0]
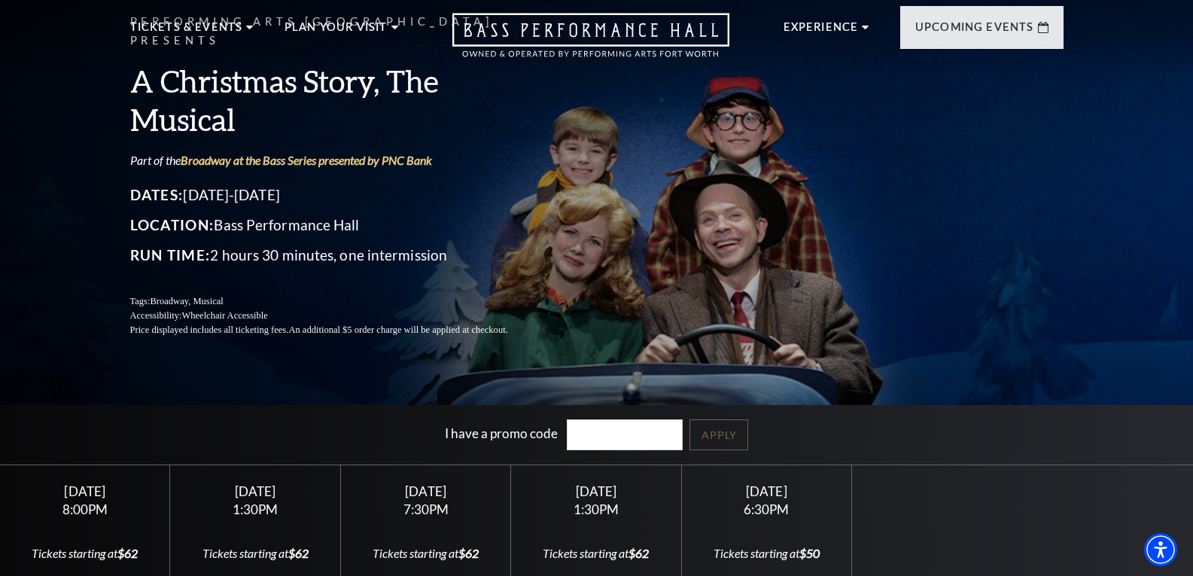
click at [1192, 39] on header "About Performing Arts [GEOGRAPHIC_DATA] [PERSON_NAME] [MEDICAL_DATA] Center Res…" at bounding box center [596, 12] width 1193 height 119
click at [1189, 19] on header "About Performing Arts [GEOGRAPHIC_DATA] [PERSON_NAME] [MEDICAL_DATA] Center Res…" at bounding box center [596, 12] width 1193 height 119
click at [245, 513] on div "1:30PM" at bounding box center [255, 509] width 134 height 13
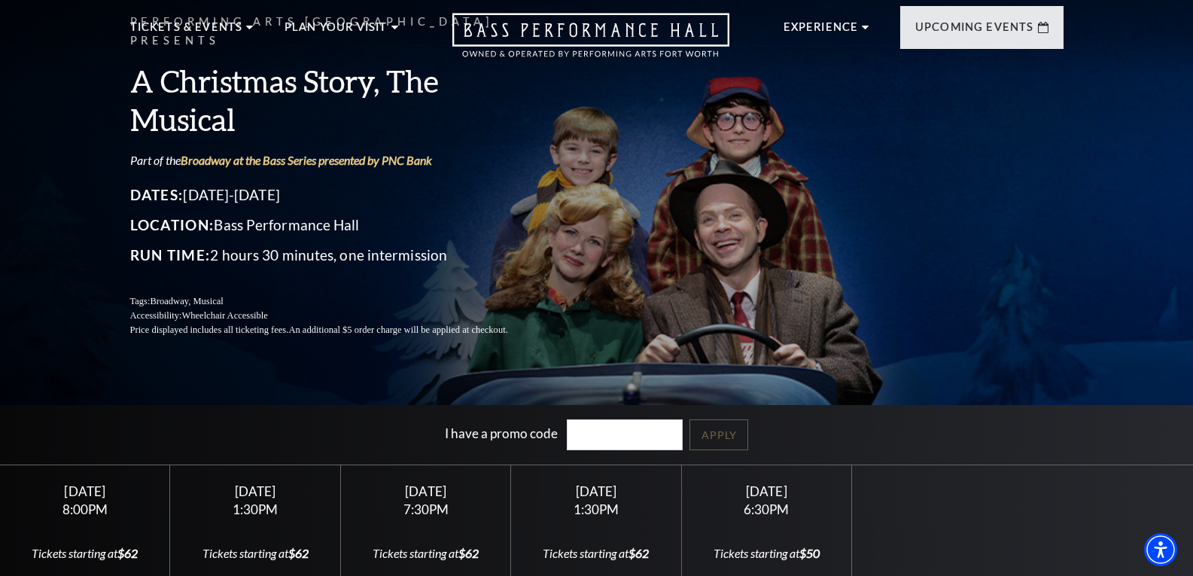
click at [247, 511] on div "1:30PM" at bounding box center [255, 509] width 134 height 13
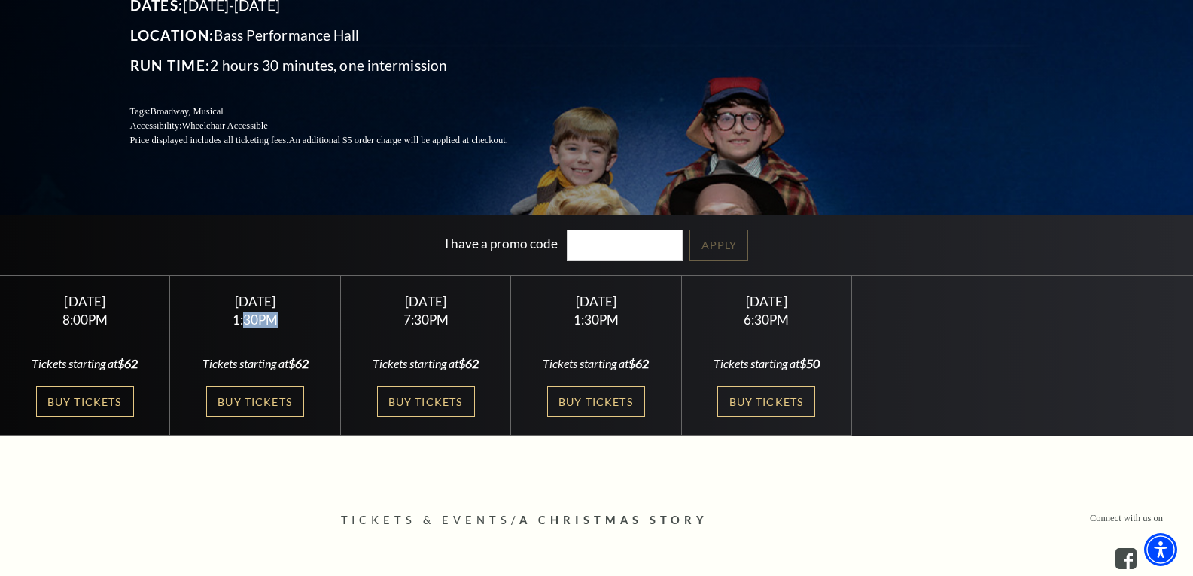
scroll to position [244, 0]
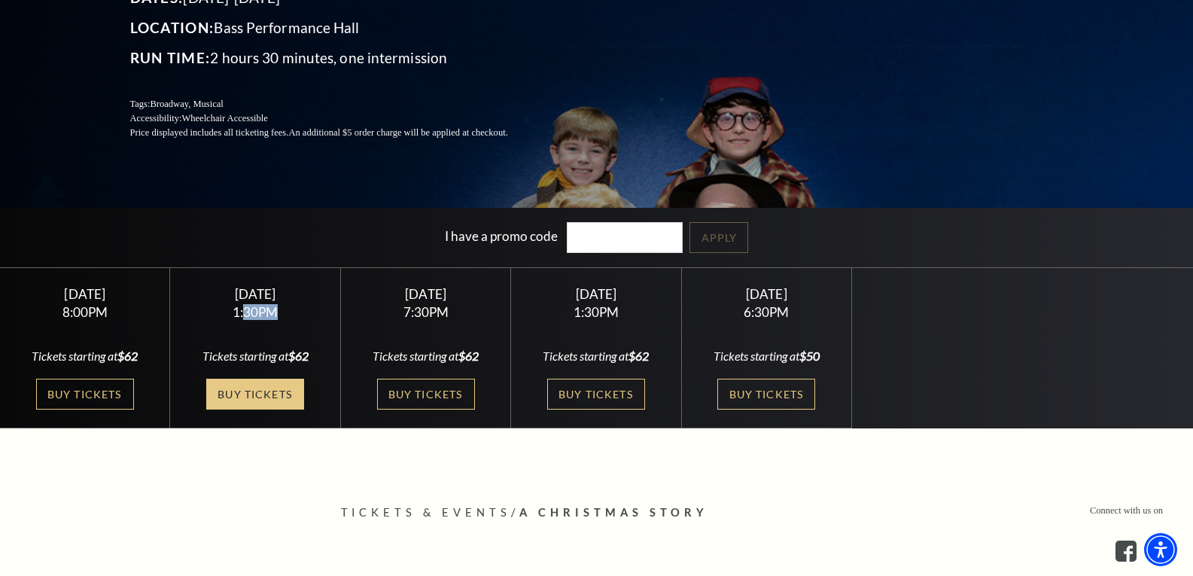
click at [272, 402] on link "Buy Tickets" at bounding box center [255, 394] width 98 height 31
click at [596, 391] on link "Buy Tickets" at bounding box center [596, 394] width 98 height 31
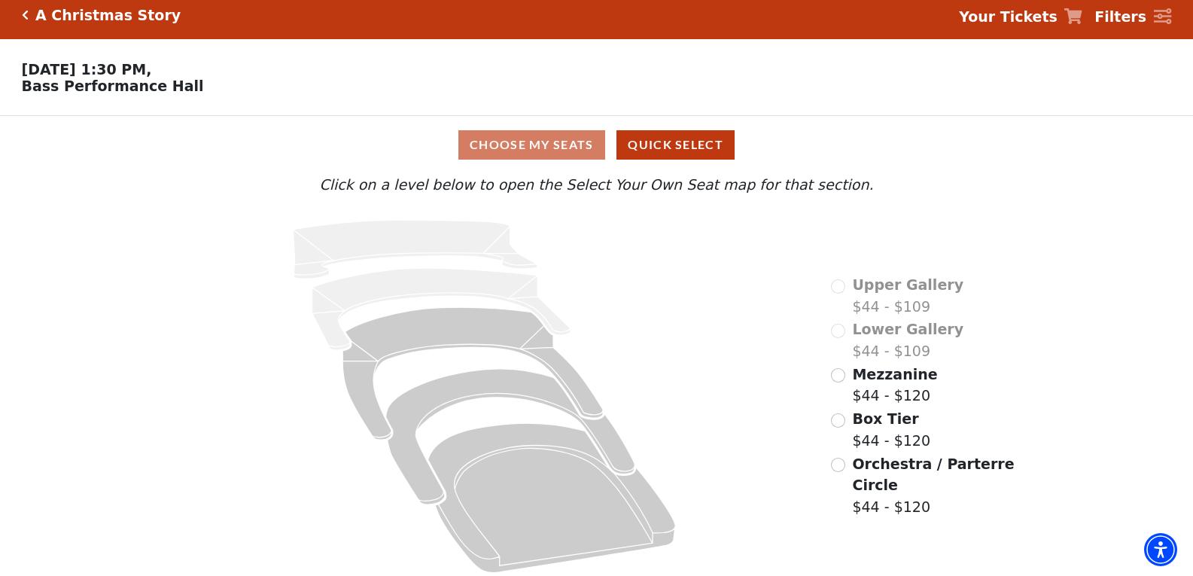
scroll to position [23, 0]
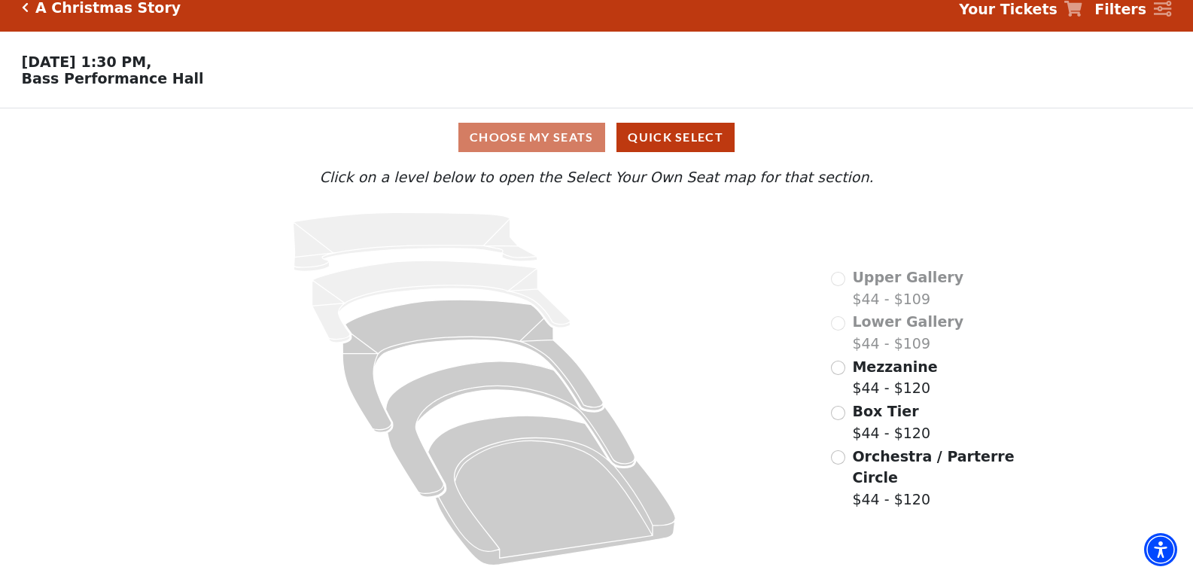
click at [576, 143] on div "Choose My Seats Quick Select" at bounding box center [596, 137] width 895 height 29
click at [838, 450] on input "Orchestra / Parterre Circle$44 - $120\a" at bounding box center [838, 457] width 14 height 14
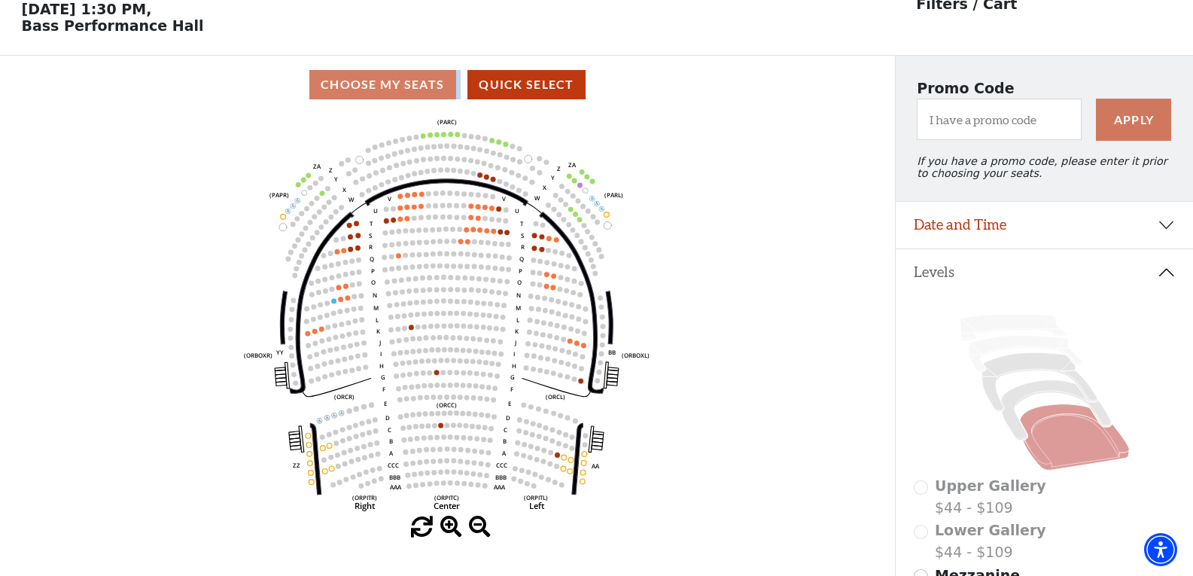
scroll to position [70, 0]
click at [1039, 400] on icon at bounding box center [1056, 409] width 110 height 60
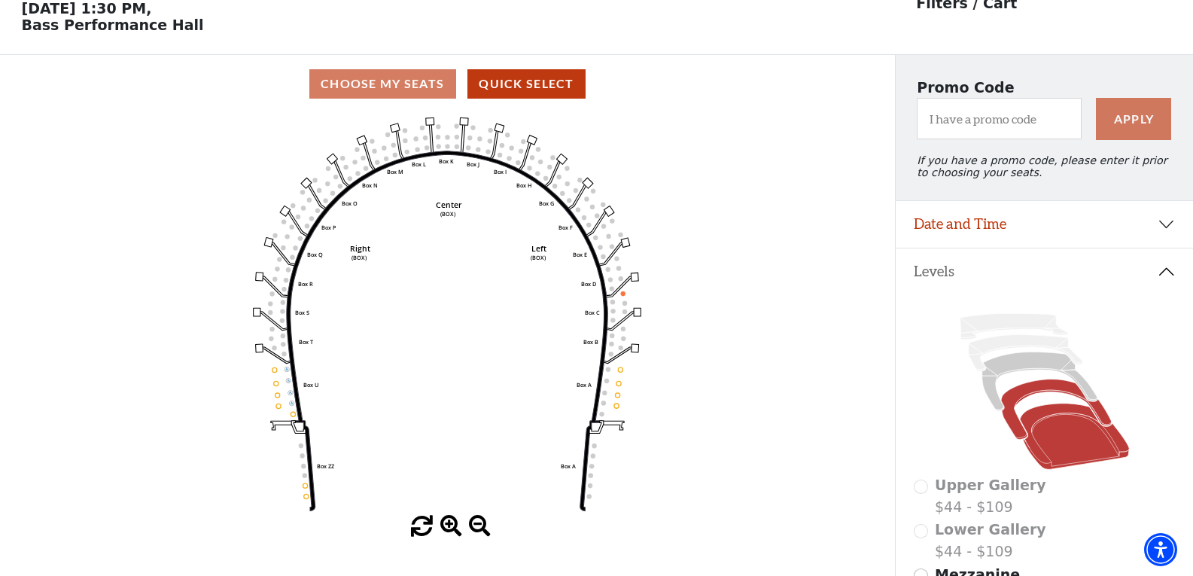
click at [1082, 454] on icon at bounding box center [1073, 436] width 109 height 66
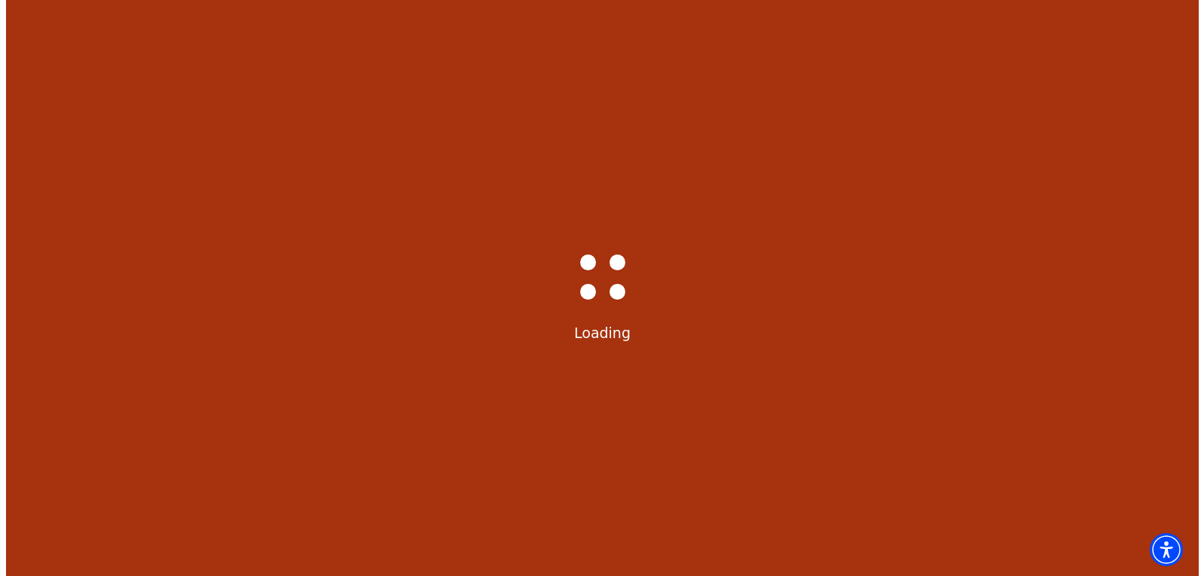
scroll to position [0, 0]
click at [1082, 454] on div "Bass-Hall_Loader-Med-Gray Loading" at bounding box center [596, 288] width 1193 height 576
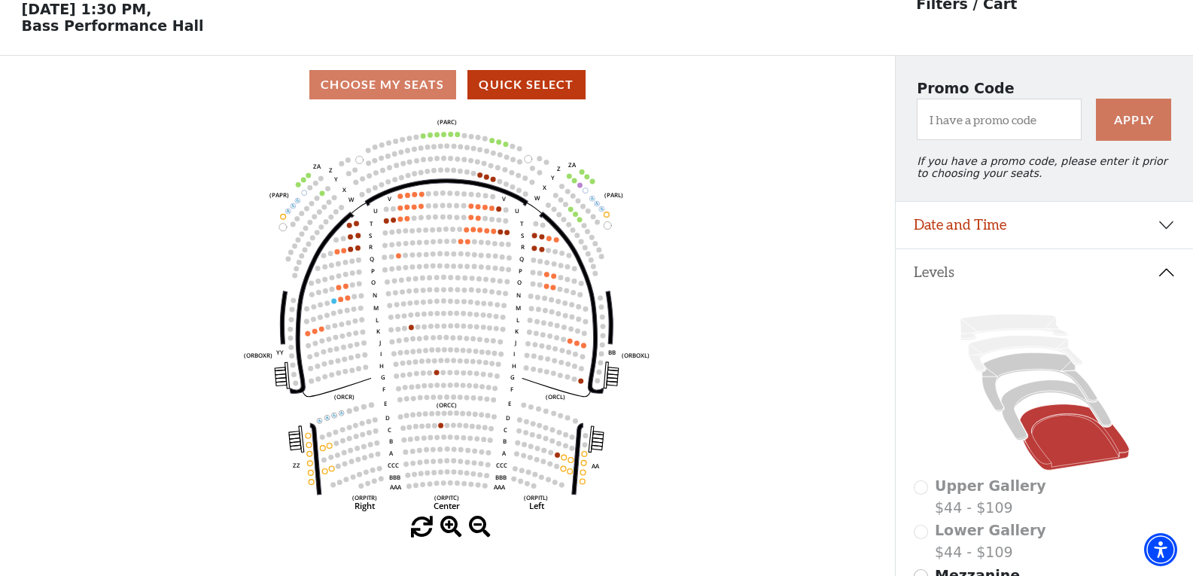
scroll to position [70, 0]
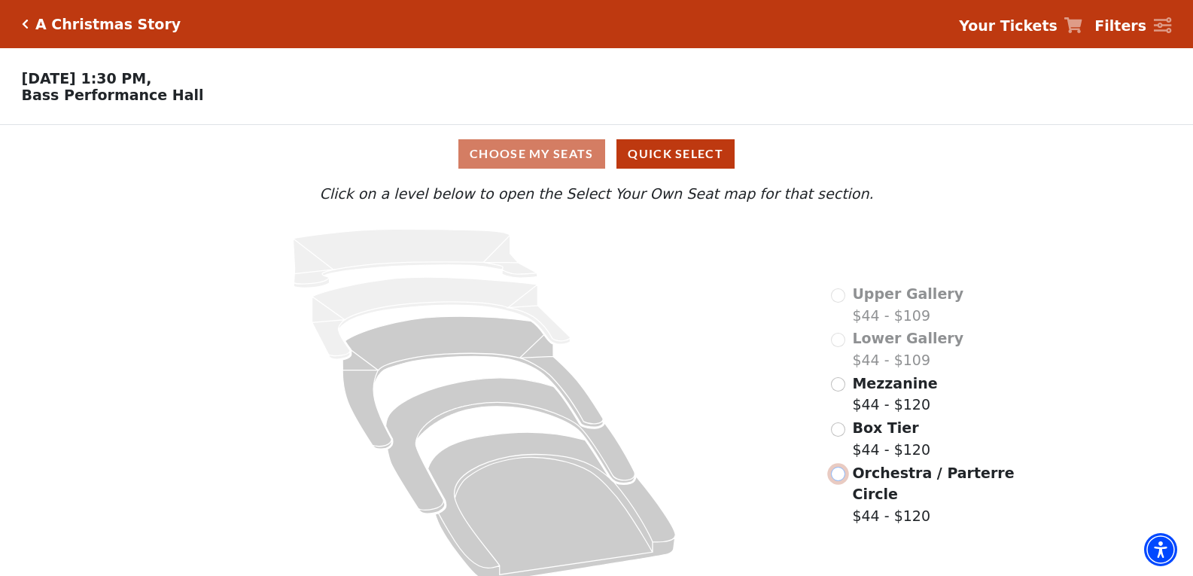
click at [841, 467] on input "Orchestra / Parterre Circle$44 - $120\a" at bounding box center [838, 474] width 14 height 14
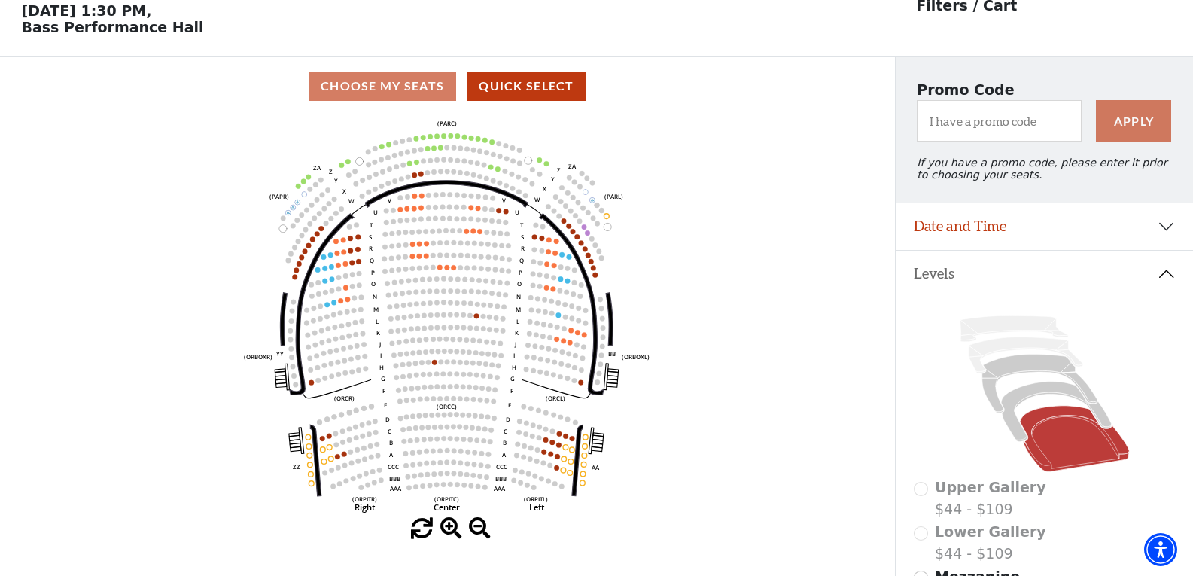
scroll to position [70, 0]
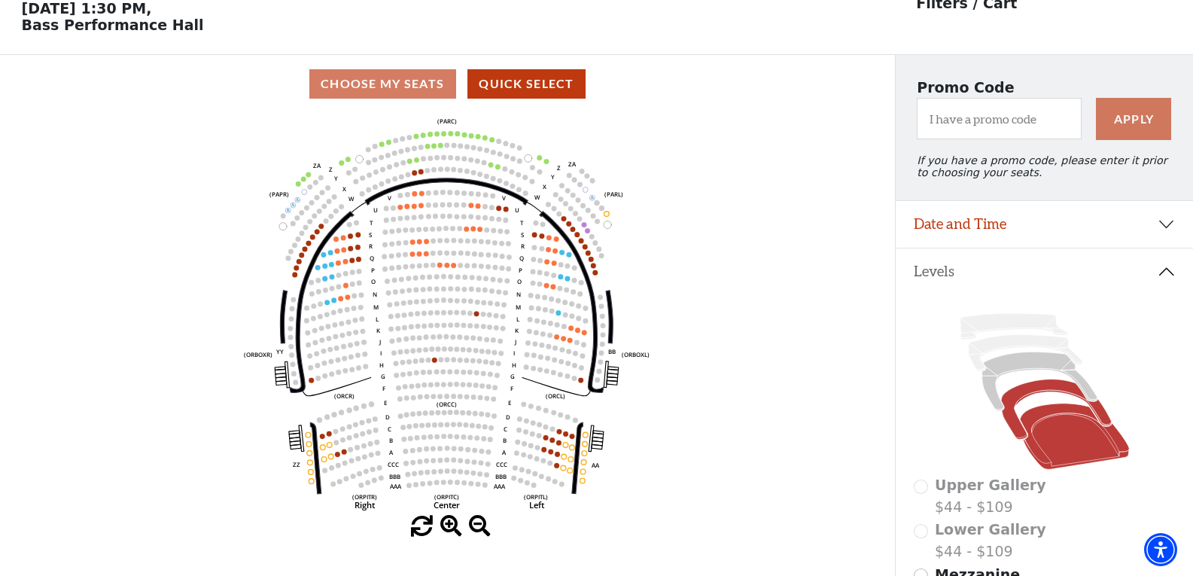
click at [1048, 400] on icon at bounding box center [1056, 409] width 110 height 60
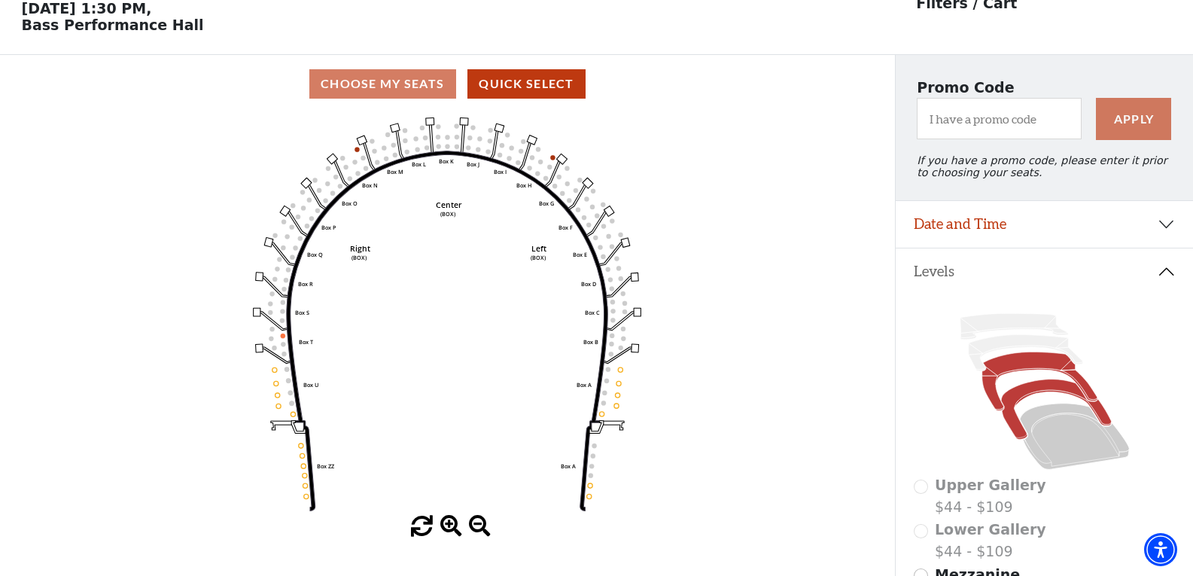
click at [1030, 373] on icon at bounding box center [1039, 381] width 115 height 59
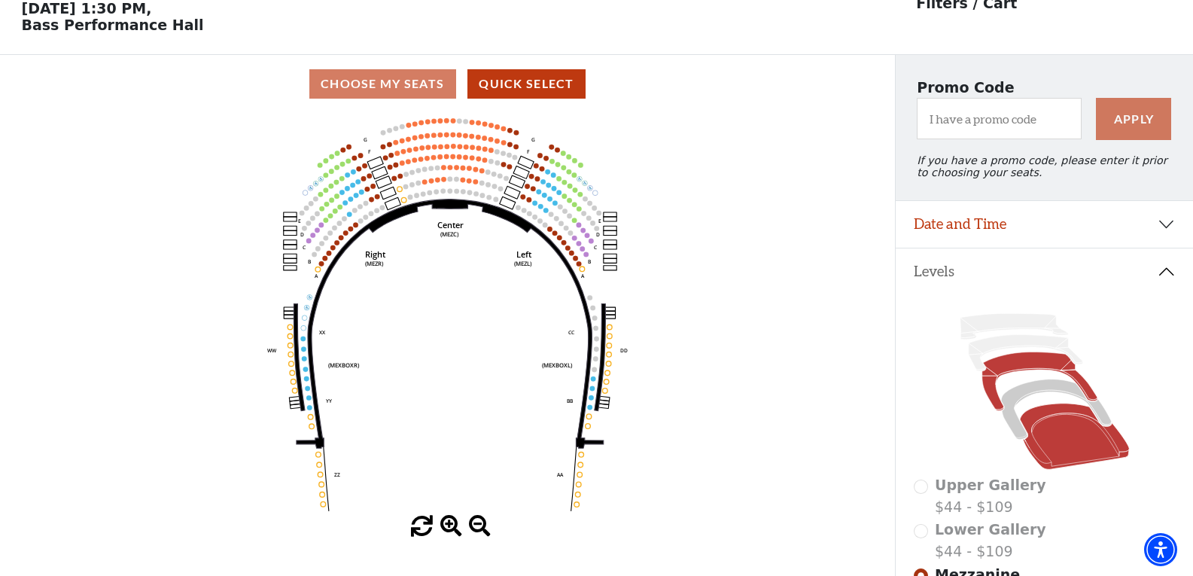
click at [1073, 448] on icon at bounding box center [1073, 436] width 109 height 66
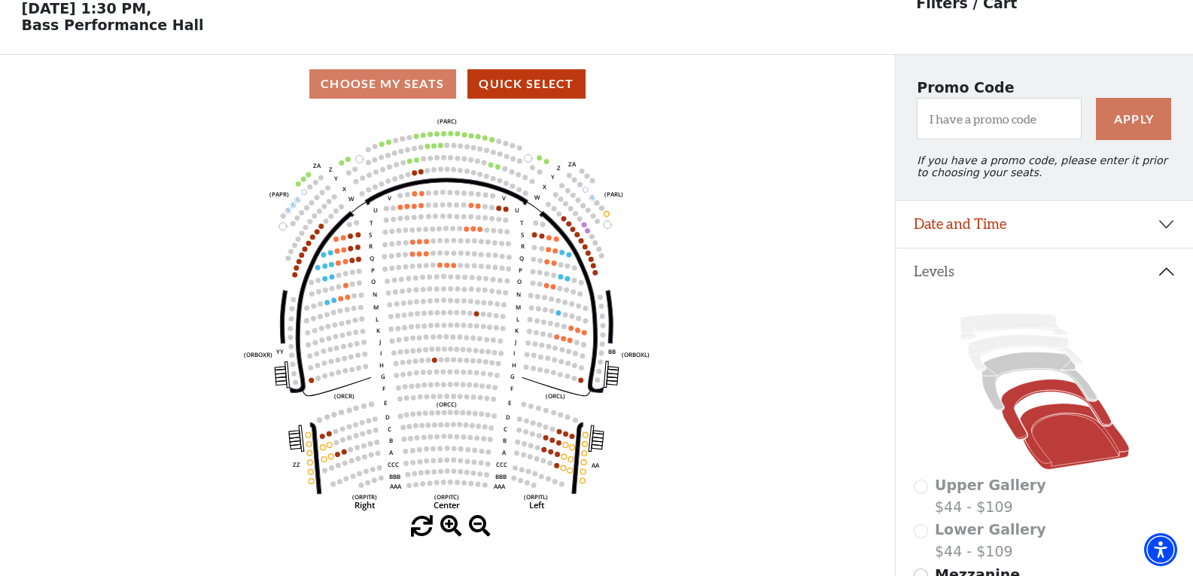
click at [1055, 398] on icon at bounding box center [1056, 409] width 110 height 60
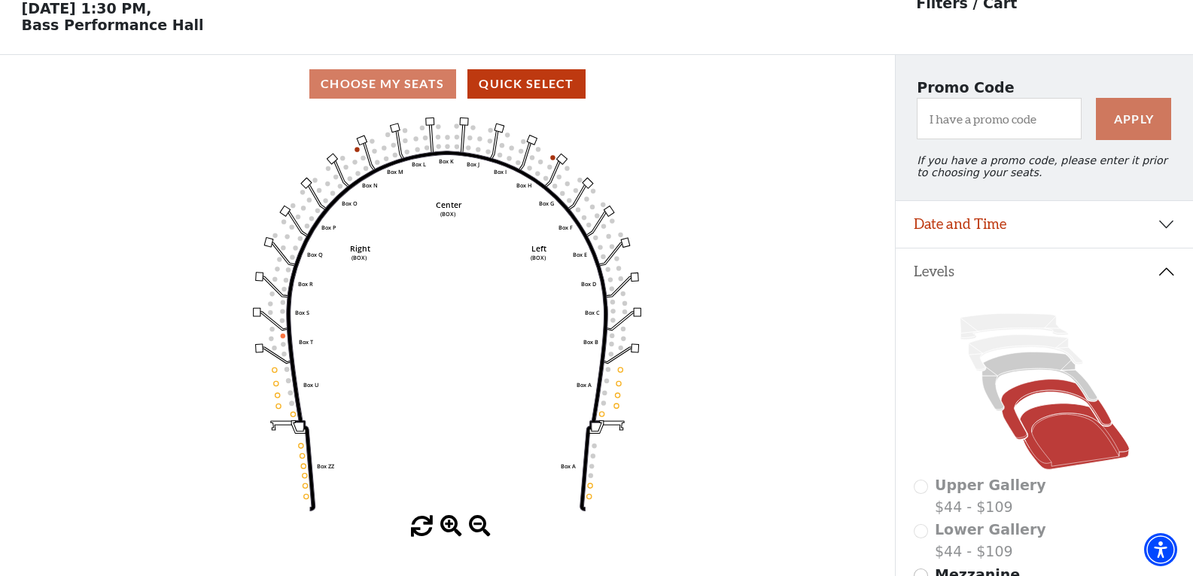
click at [1049, 439] on icon at bounding box center [1073, 436] width 109 height 66
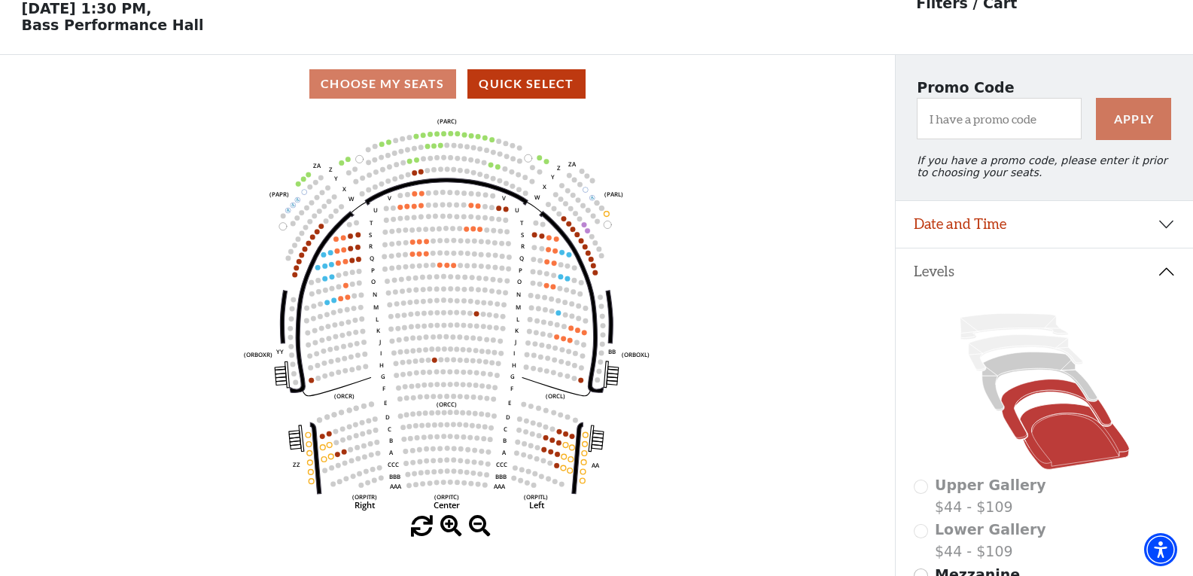
click at [1016, 413] on icon at bounding box center [1056, 409] width 110 height 60
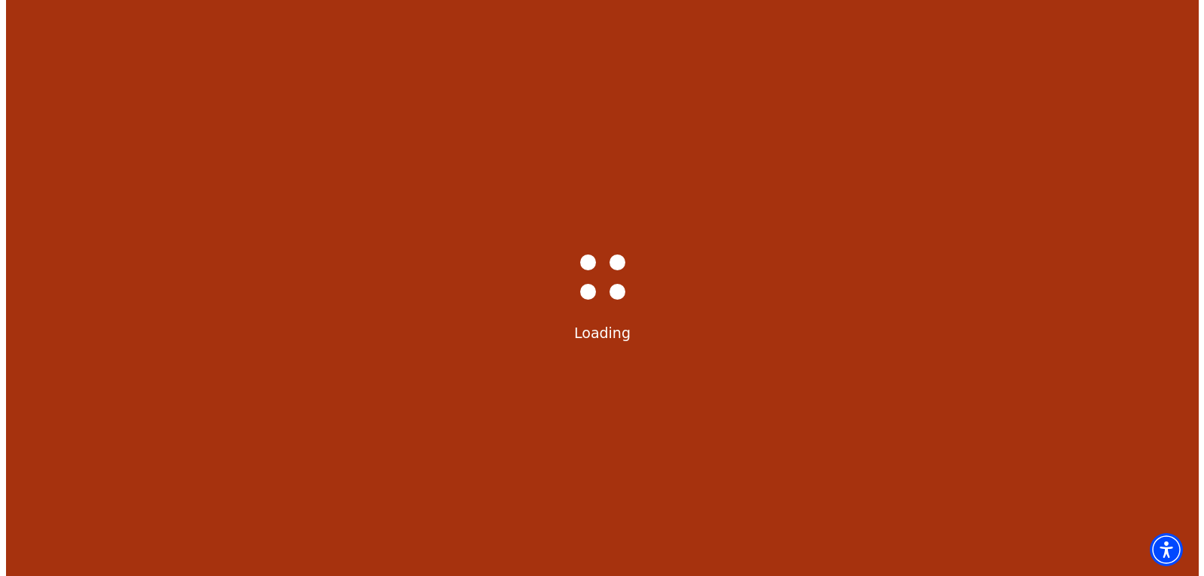
scroll to position [0, 0]
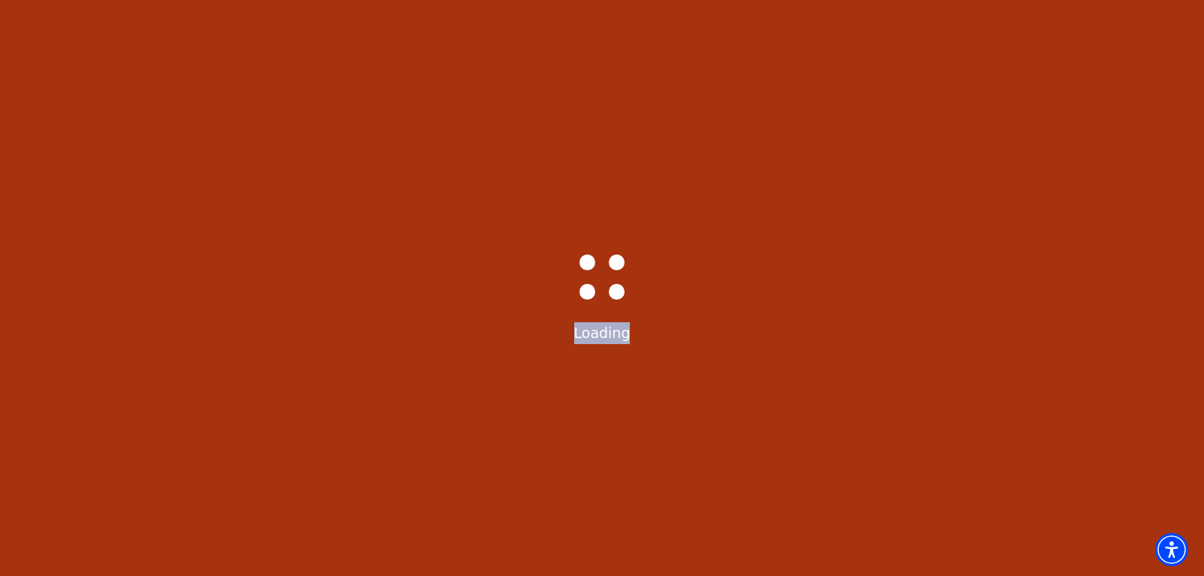
click at [1016, 413] on div "Bass-Hall_Loader-Med-Gray Loading" at bounding box center [602, 288] width 1204 height 576
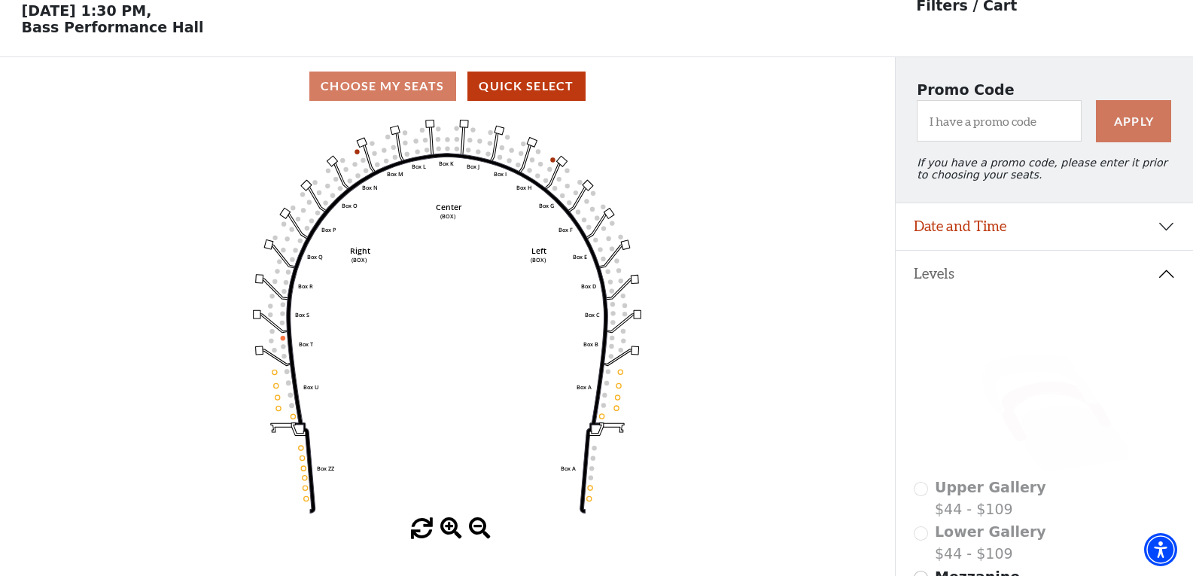
scroll to position [70, 0]
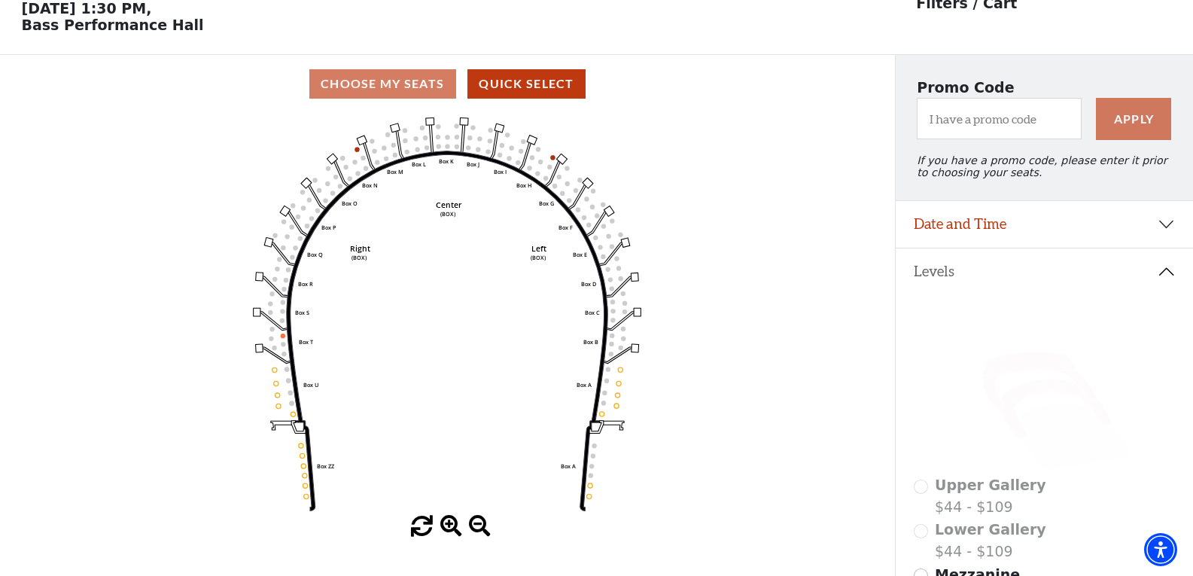
click at [1021, 374] on icon at bounding box center [1039, 381] width 115 height 59
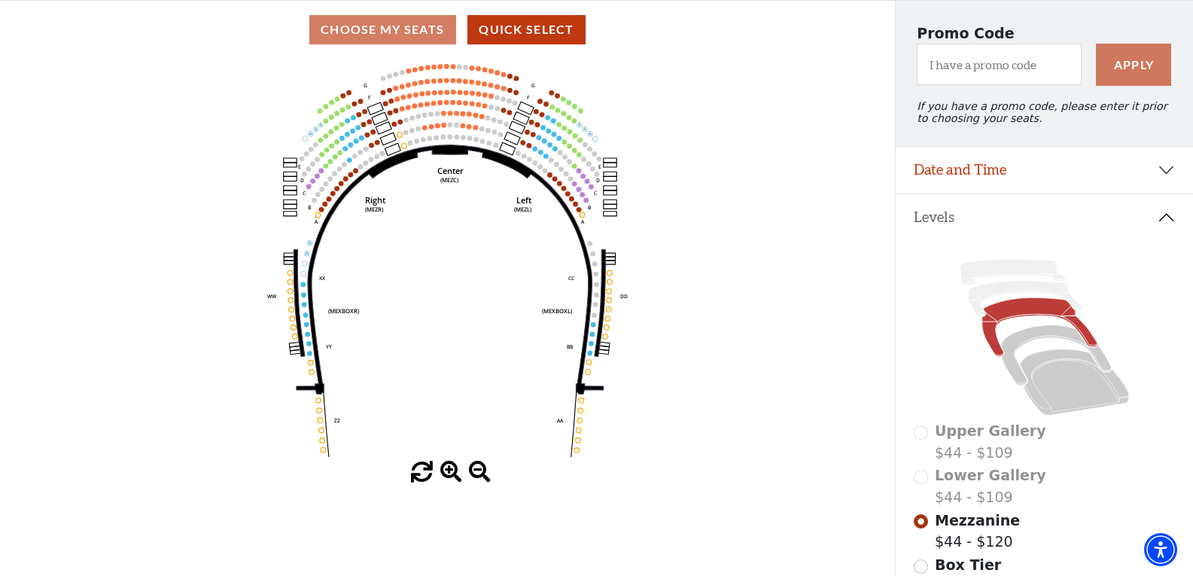
scroll to position [126, 0]
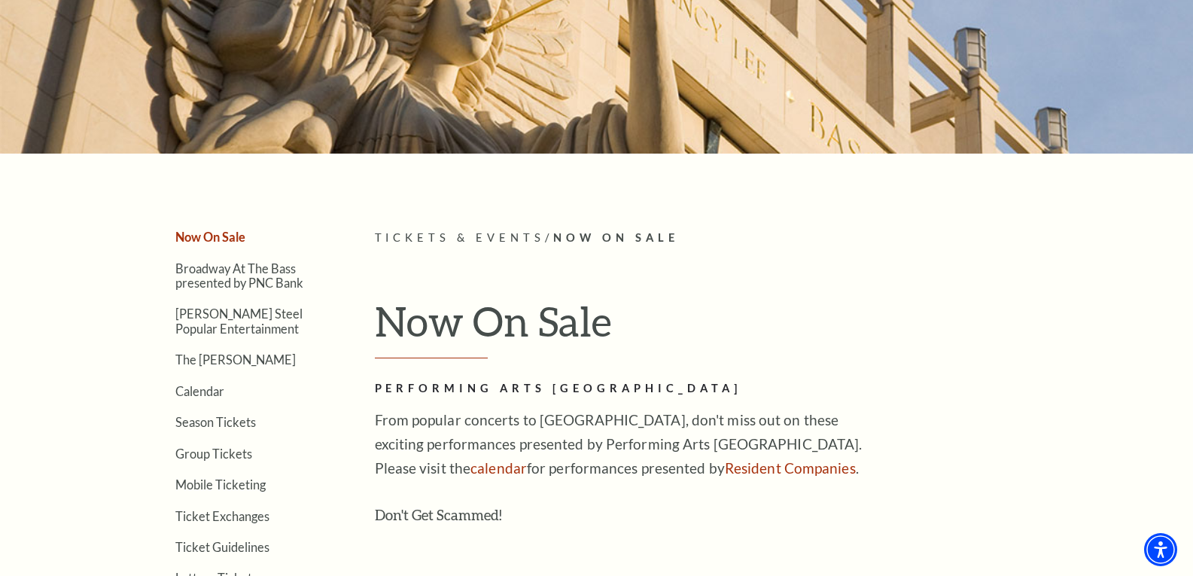
scroll to position [233, 0]
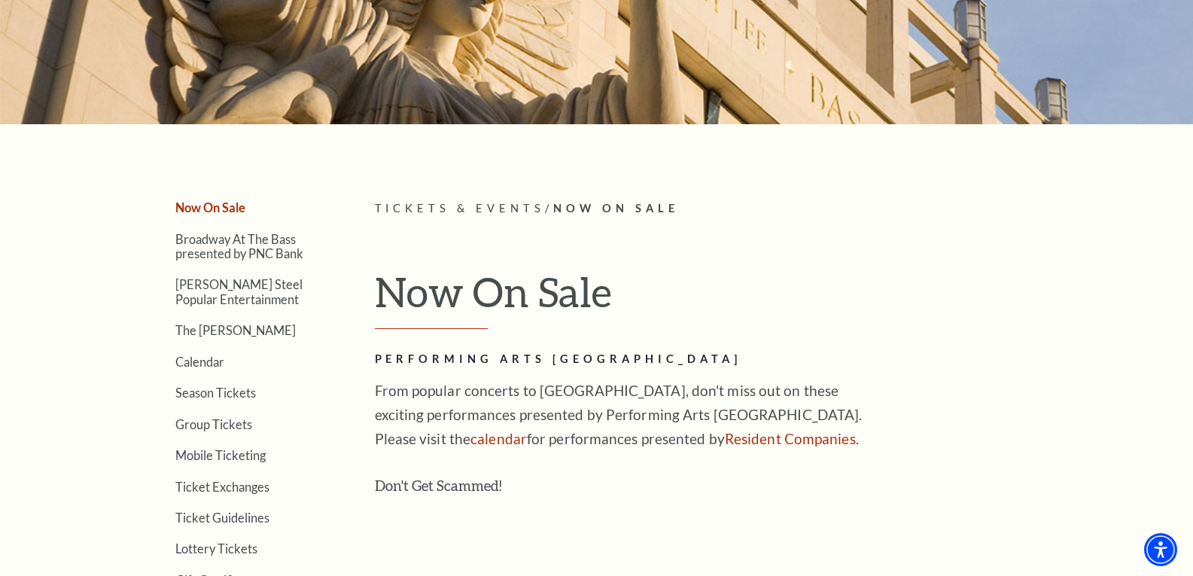
click at [466, 207] on span "Tickets & Events" at bounding box center [460, 208] width 171 height 13
click at [491, 202] on span "Tickets & Events" at bounding box center [460, 208] width 171 height 13
click at [537, 291] on h1 "Now On Sale" at bounding box center [719, 298] width 689 height 62
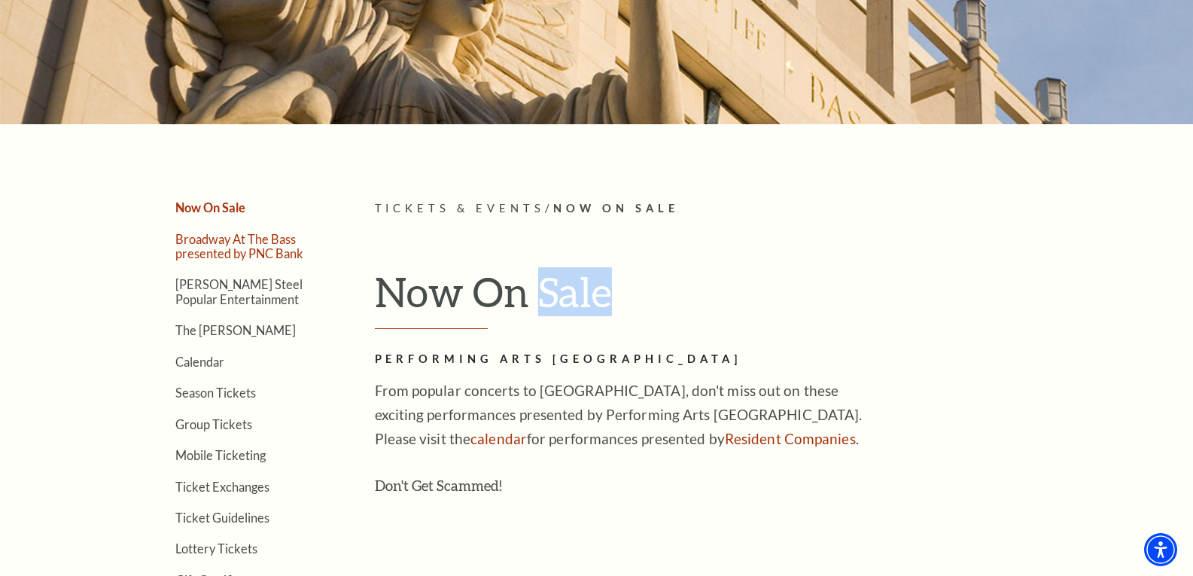
click at [219, 250] on link "Broadway At The Bass presented by PNC Bank" at bounding box center [239, 246] width 128 height 29
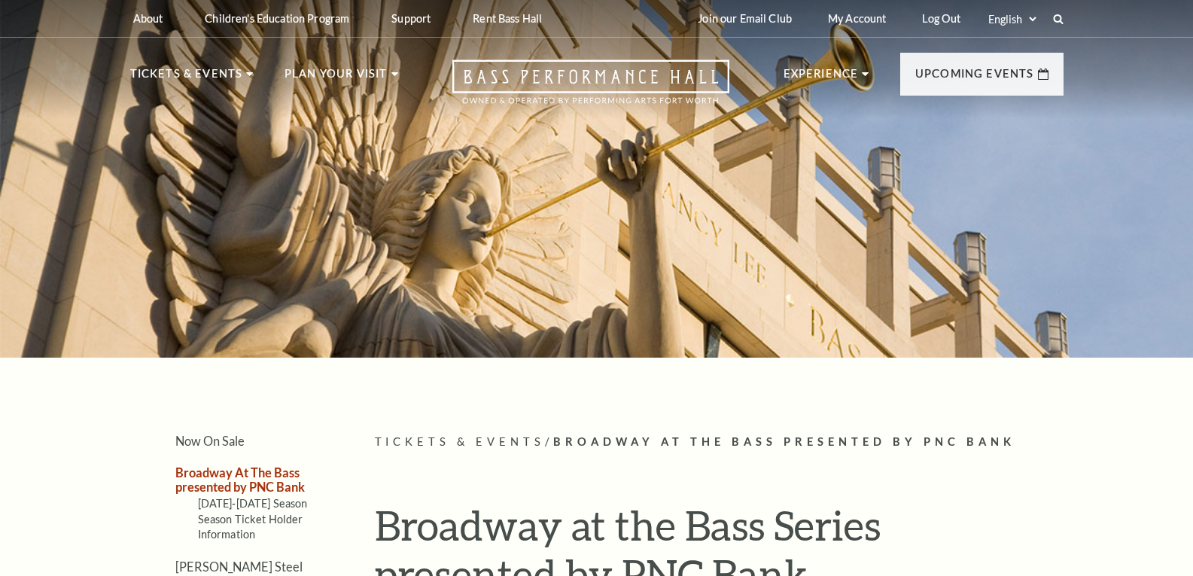
click at [233, 247] on div at bounding box center [596, 174] width 1193 height 367
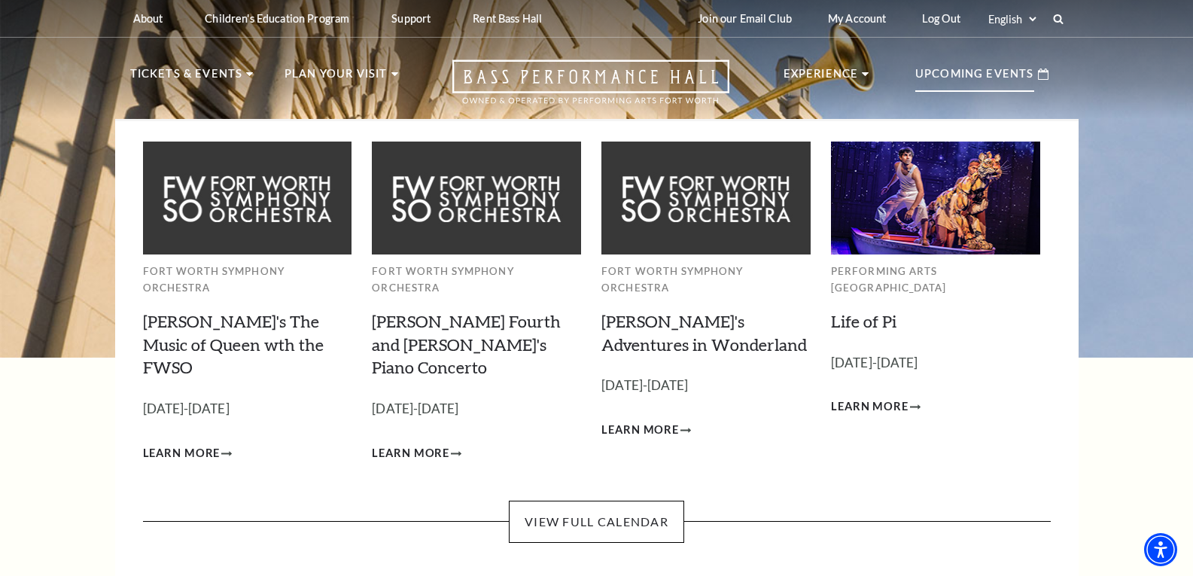
click at [1028, 77] on p "Upcoming Events" at bounding box center [974, 78] width 119 height 27
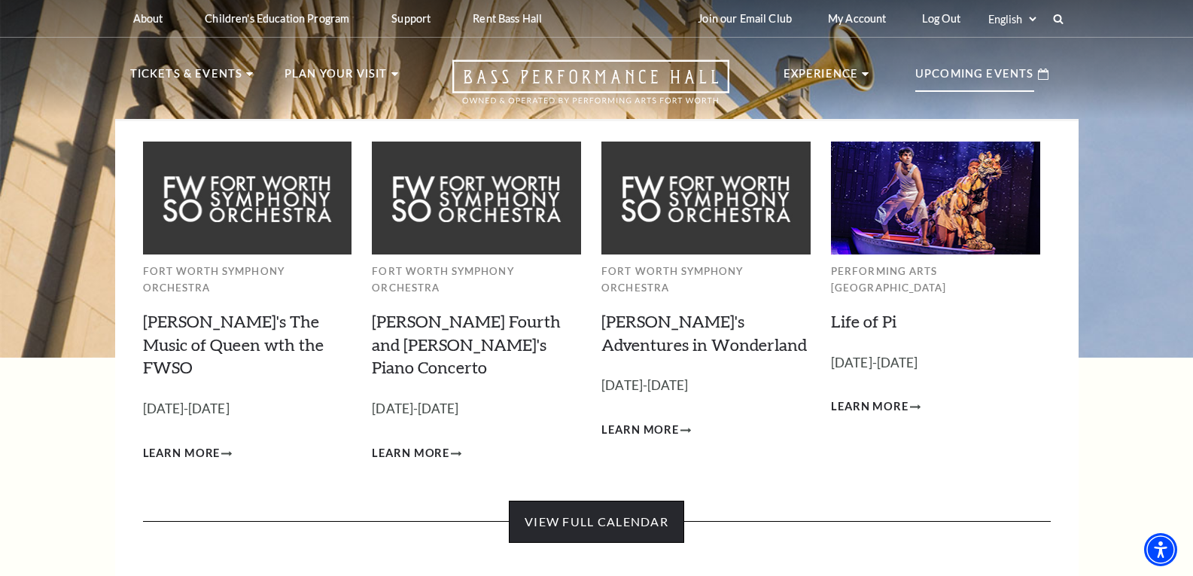
click at [592, 501] on link "View Full Calendar" at bounding box center [596, 522] width 175 height 42
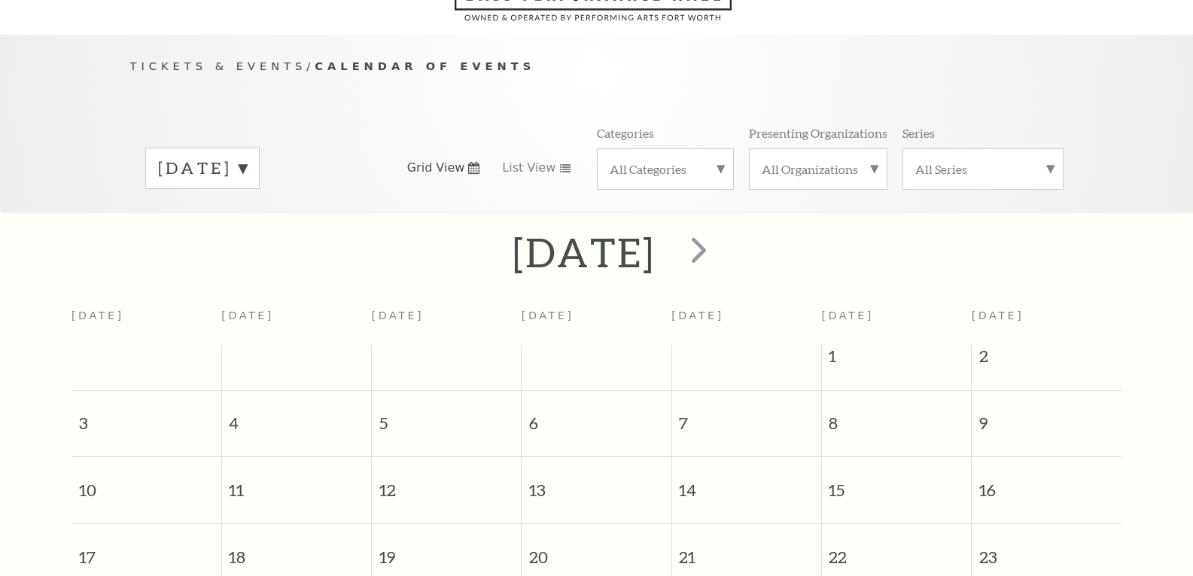
scroll to position [133, 0]
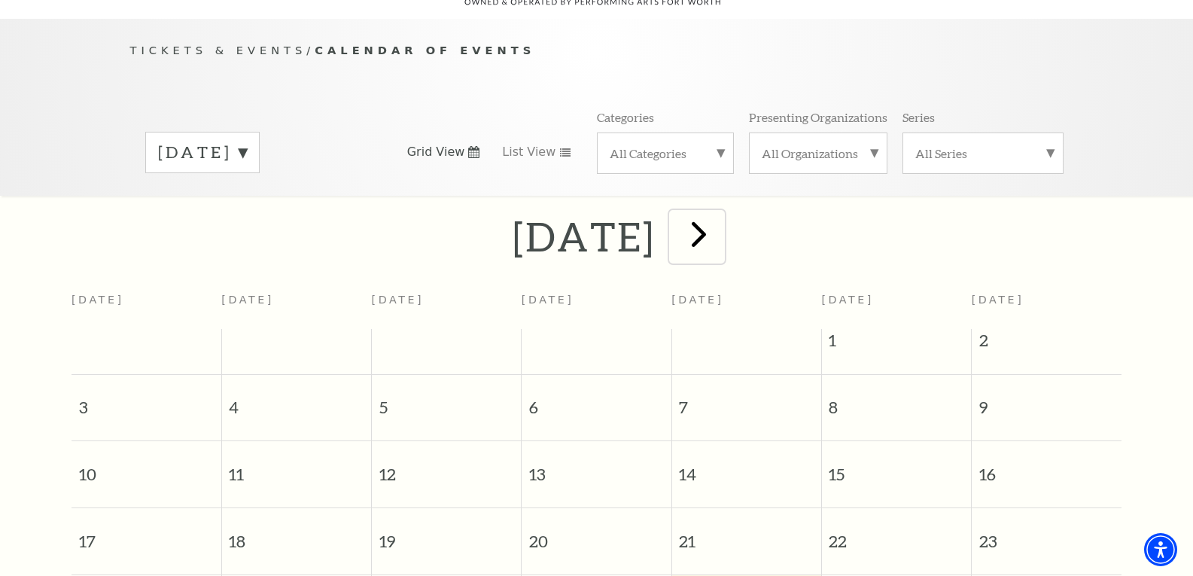
click at [720, 212] on span "next" at bounding box center [698, 233] width 43 height 43
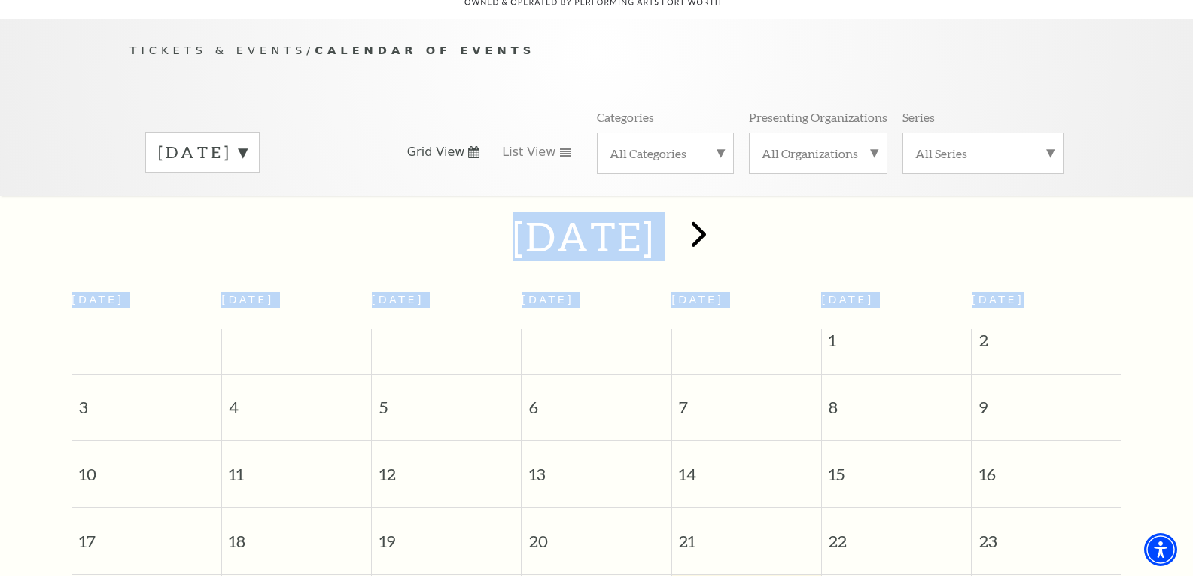
click at [0, 0] on div at bounding box center [0, 0] width 0 height 0
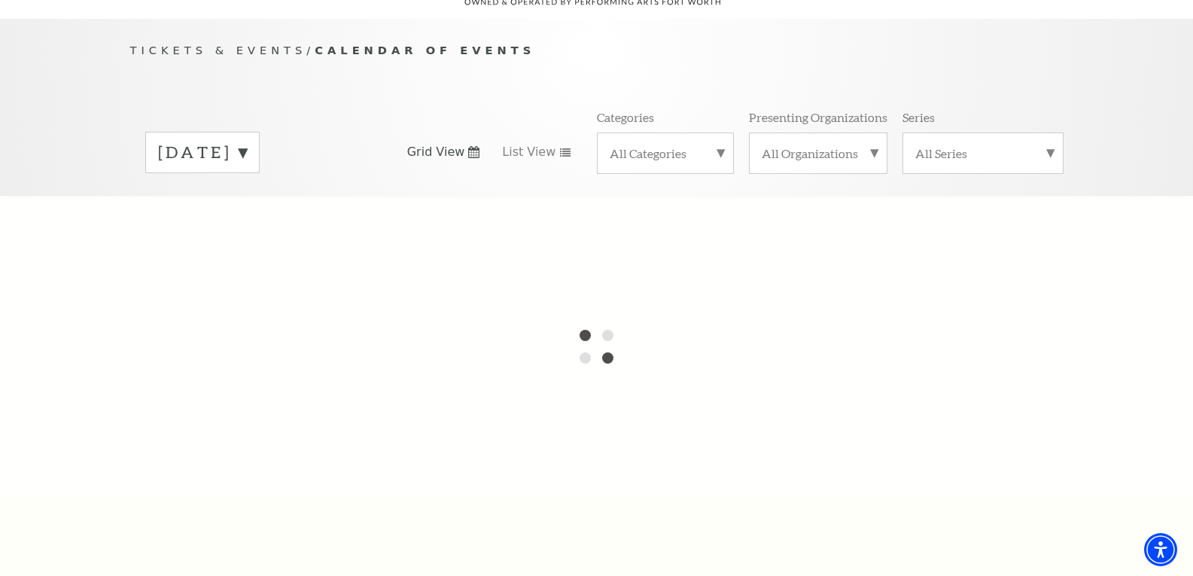
click at [247, 141] on label "August 2025" at bounding box center [202, 152] width 89 height 23
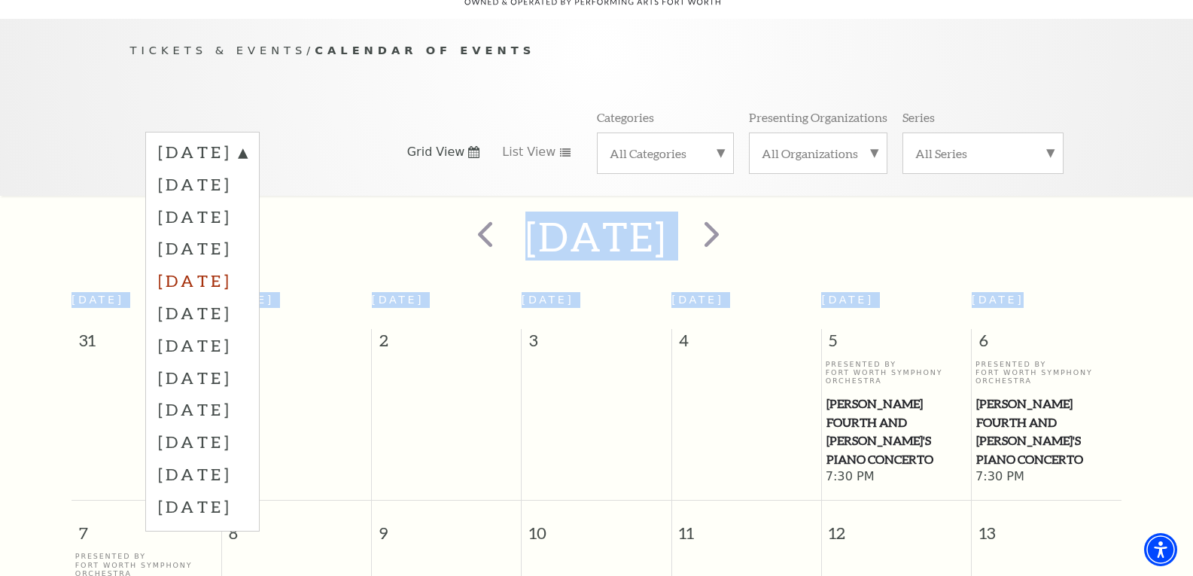
click at [247, 264] on label "December 2025" at bounding box center [202, 280] width 89 height 32
click at [0, 0] on div at bounding box center [0, 0] width 0 height 0
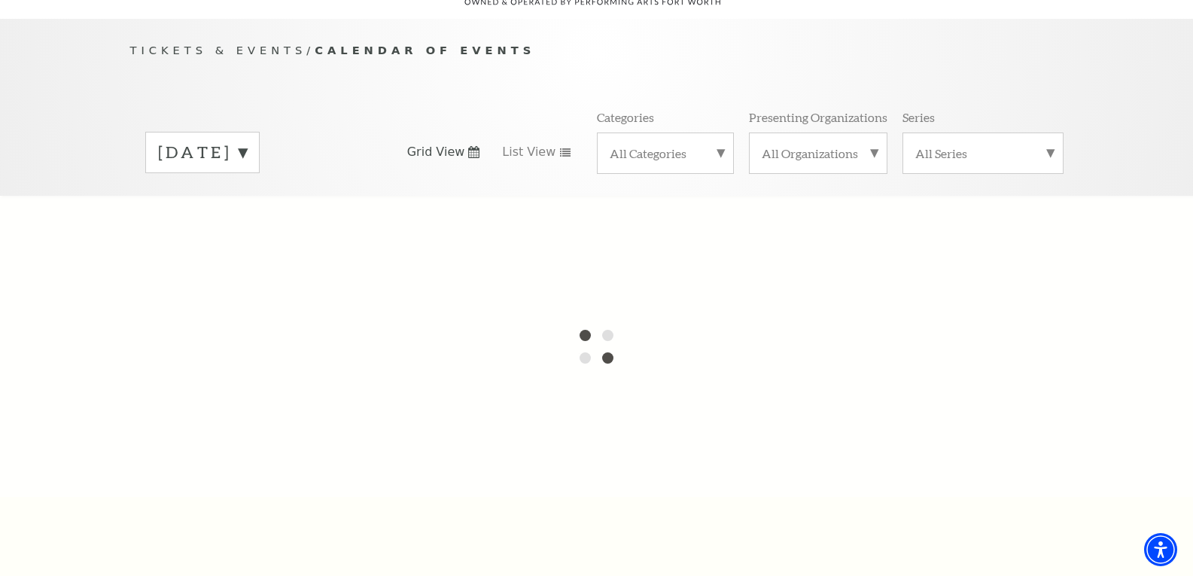
click at [247, 141] on label "September 2025" at bounding box center [202, 152] width 89 height 23
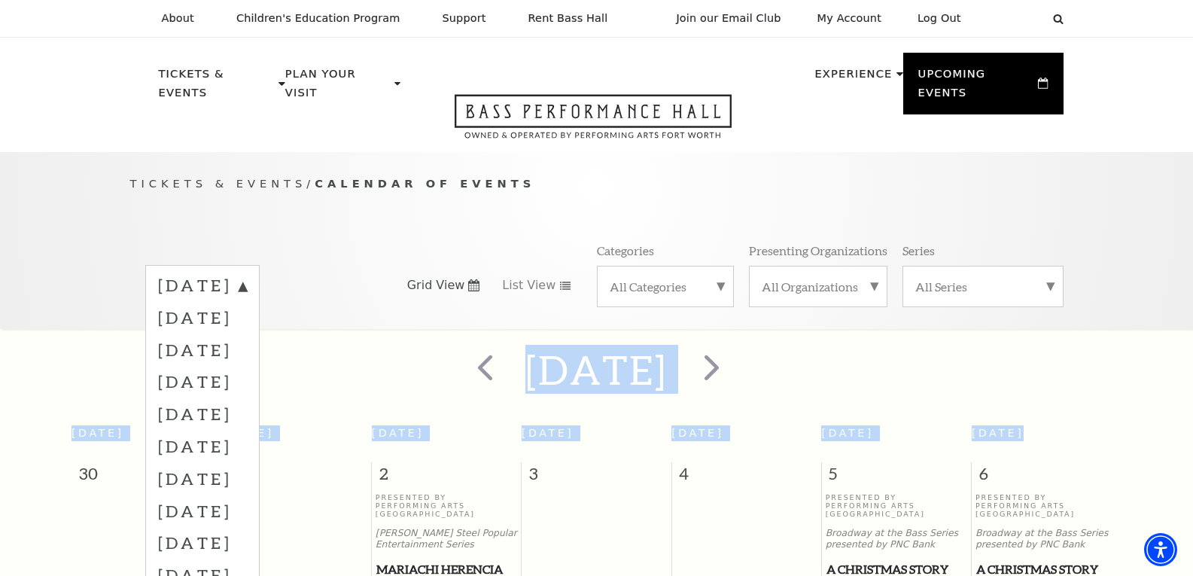
scroll to position [20, 0]
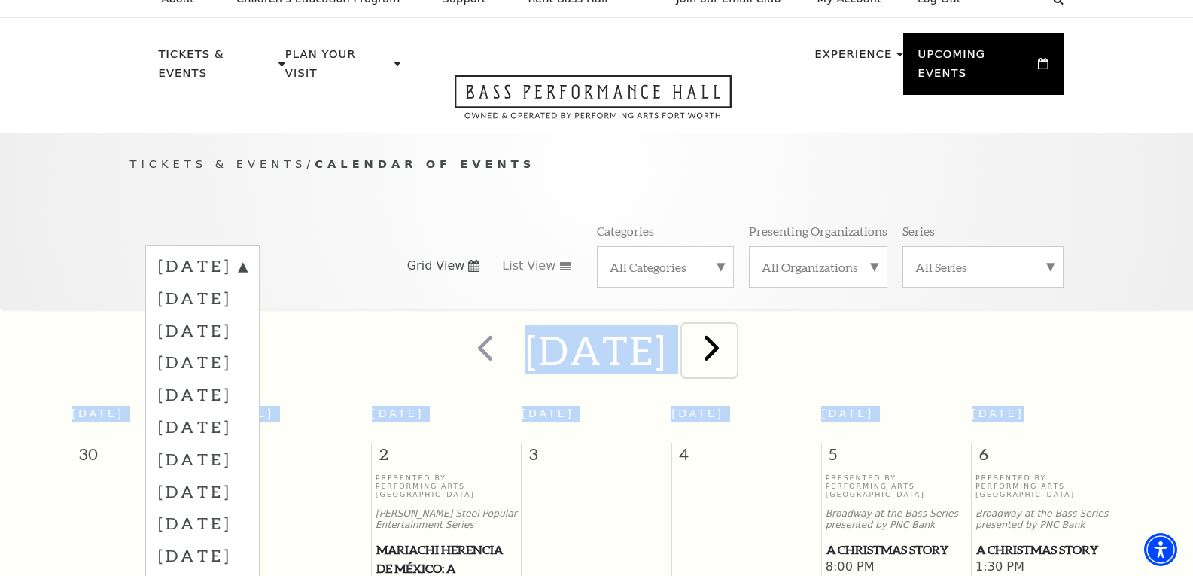
click at [733, 333] on span "next" at bounding box center [711, 347] width 43 height 43
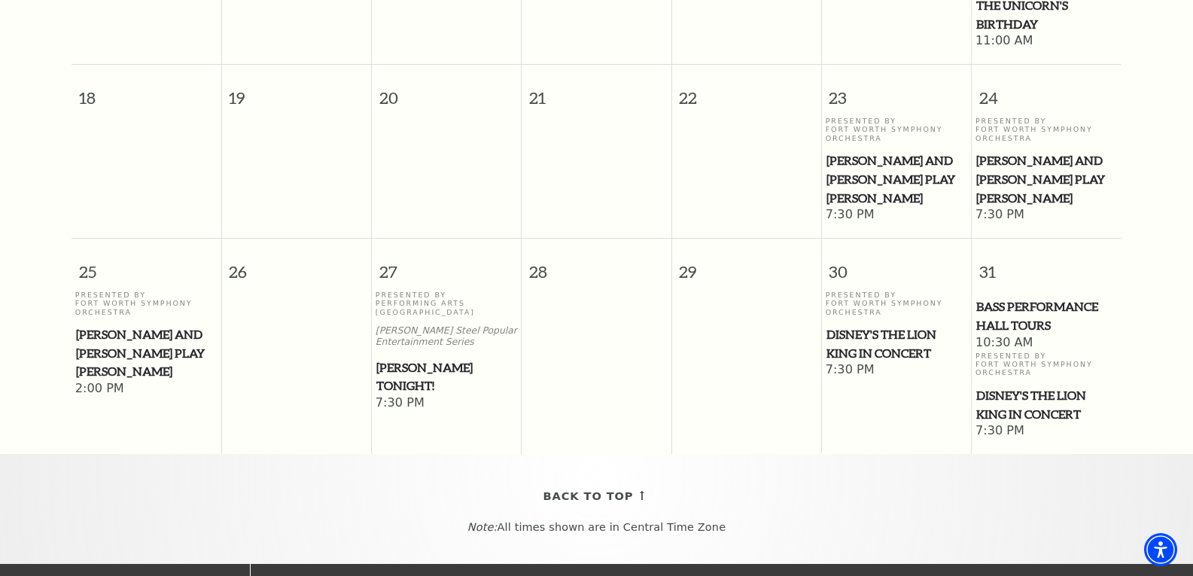
scroll to position [879, 0]
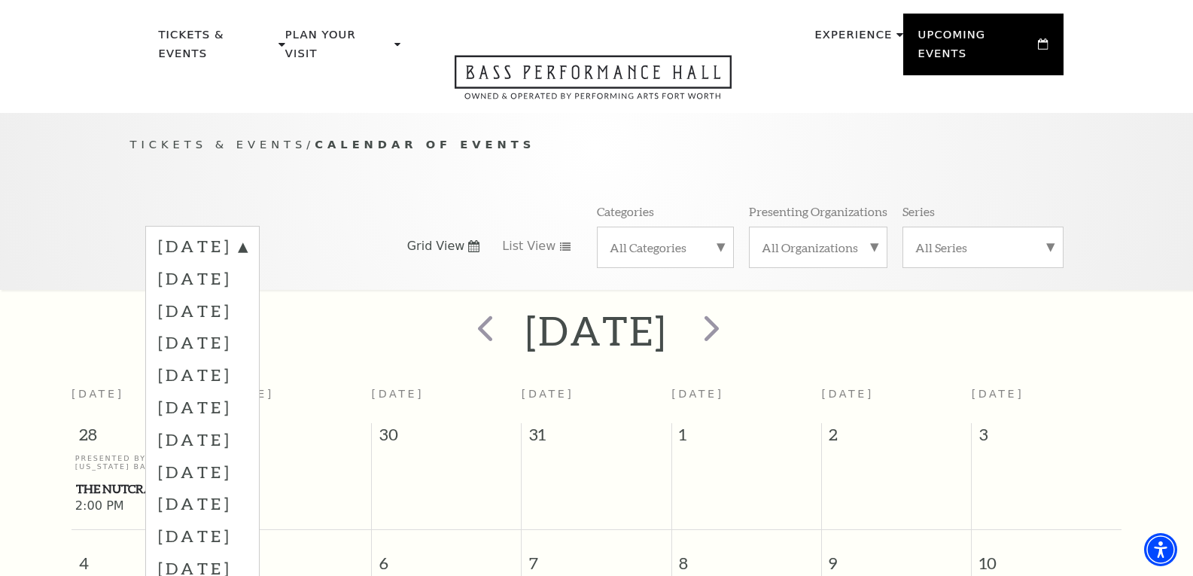
scroll to position [0, 0]
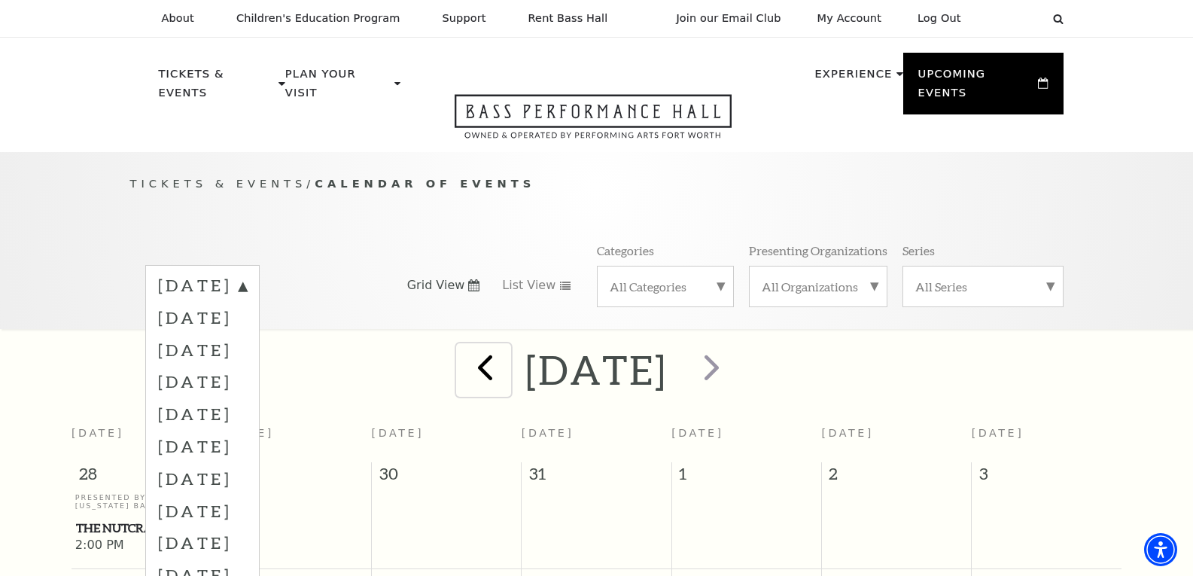
click at [464, 348] on span "prev" at bounding box center [485, 366] width 43 height 43
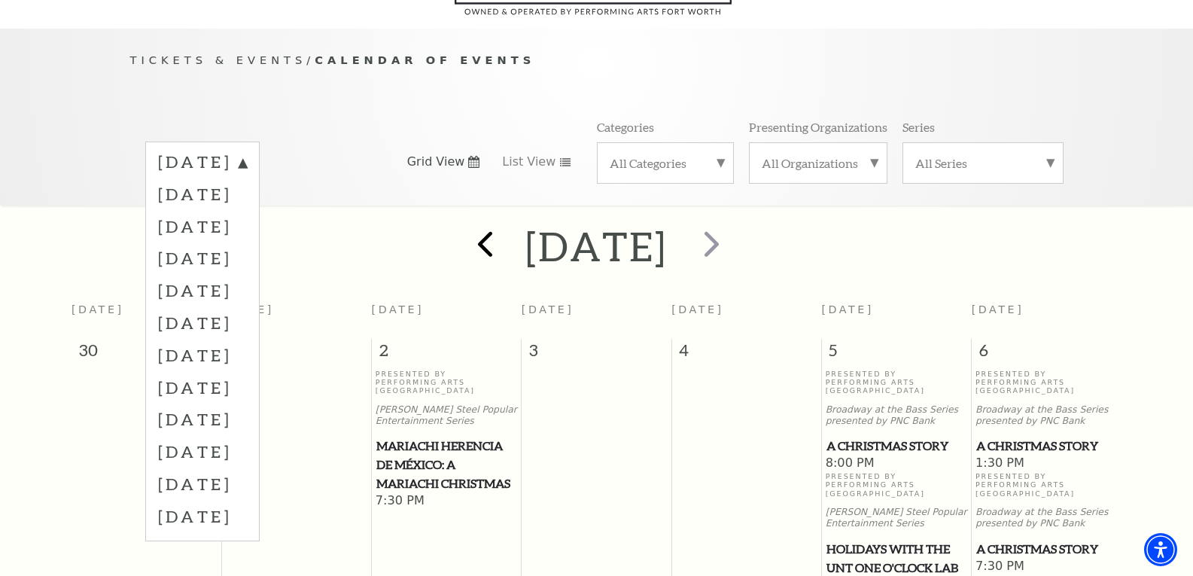
scroll to position [133, 0]
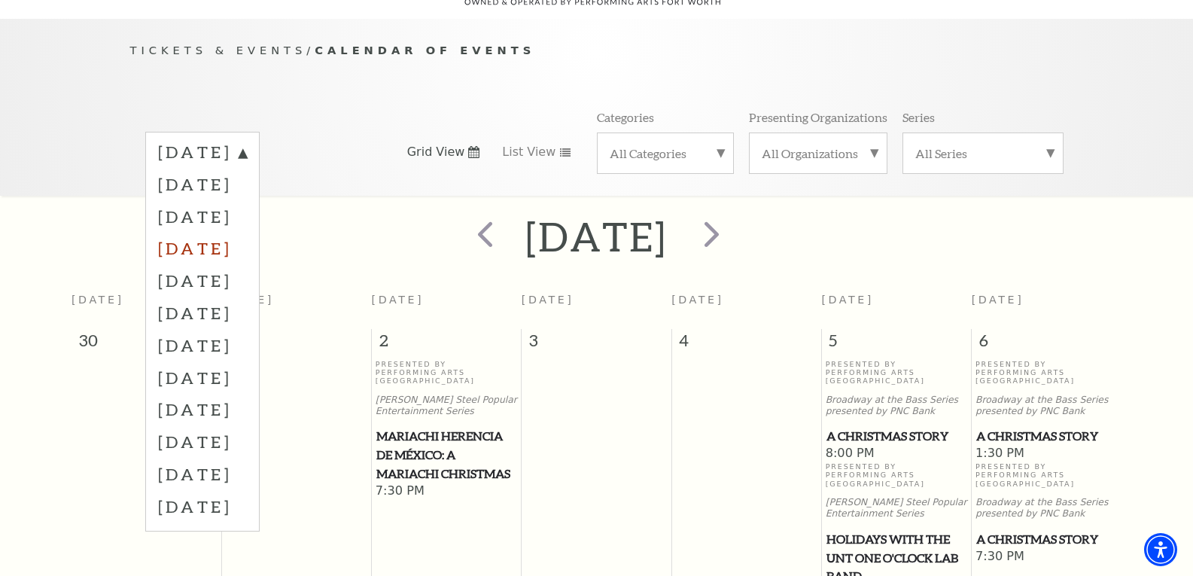
click at [233, 234] on label "November 2025" at bounding box center [202, 248] width 89 height 32
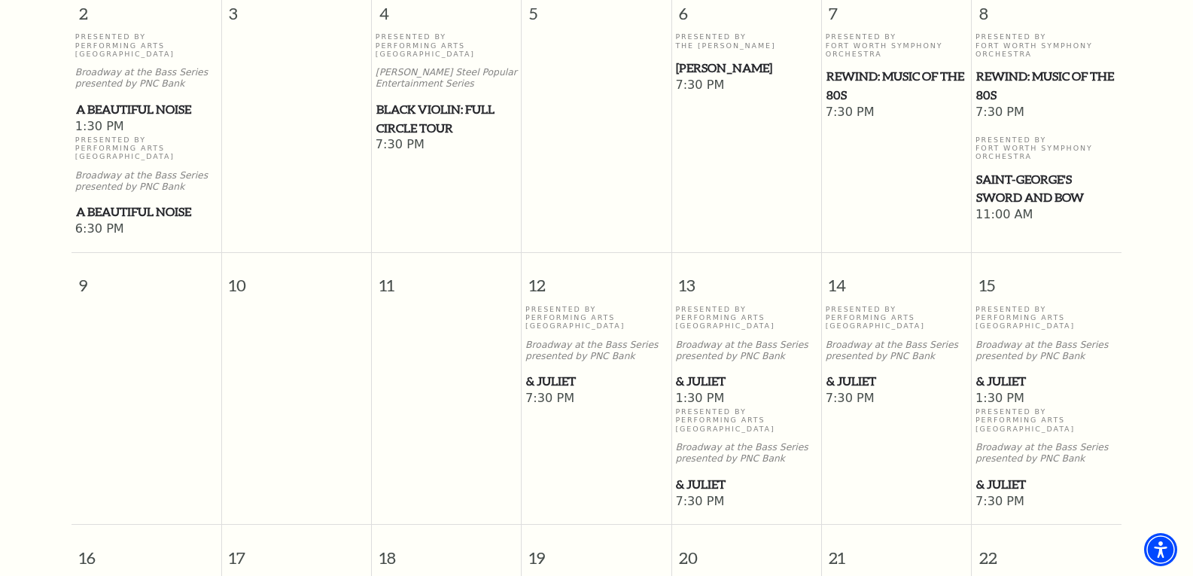
scroll to position [757, 0]
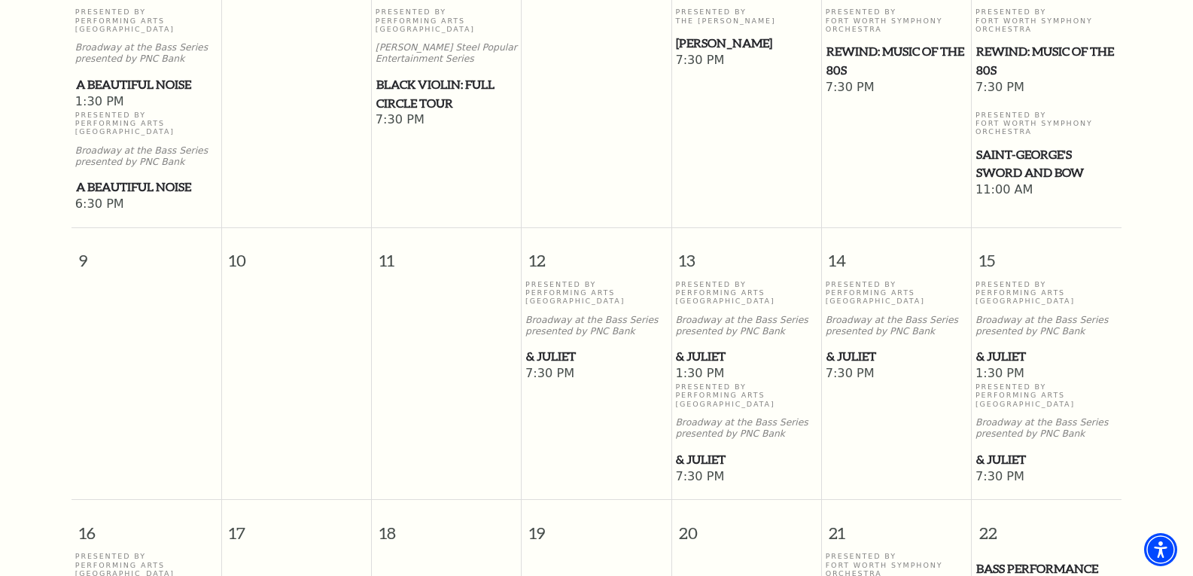
drag, startPoint x: 1192, startPoint y: 241, endPoint x: 1196, endPoint y: 272, distance: 31.8
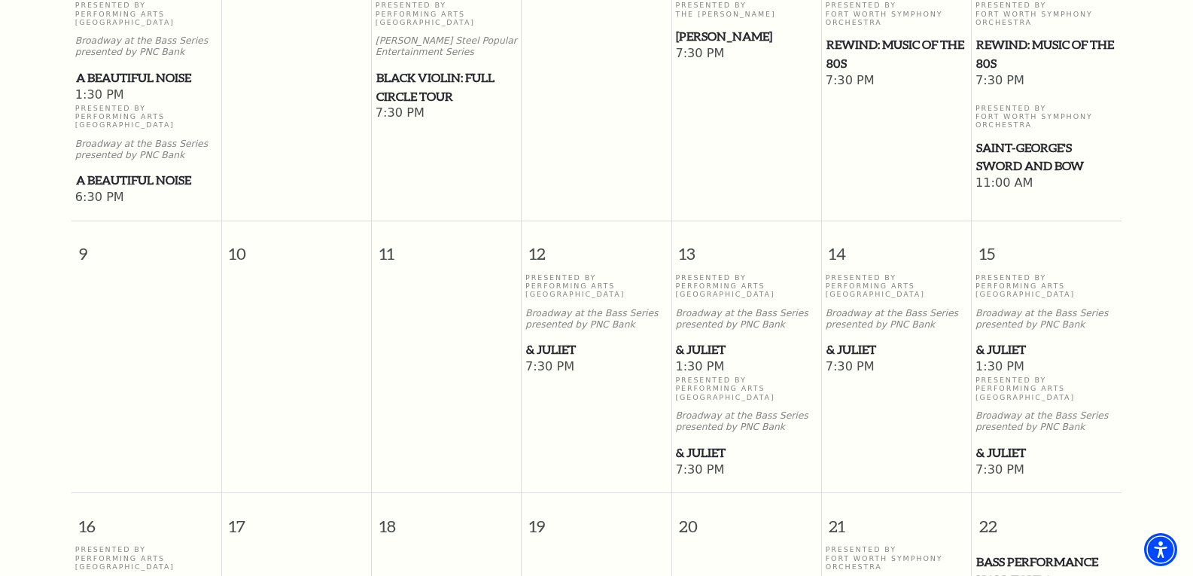
scroll to position [788, 0]
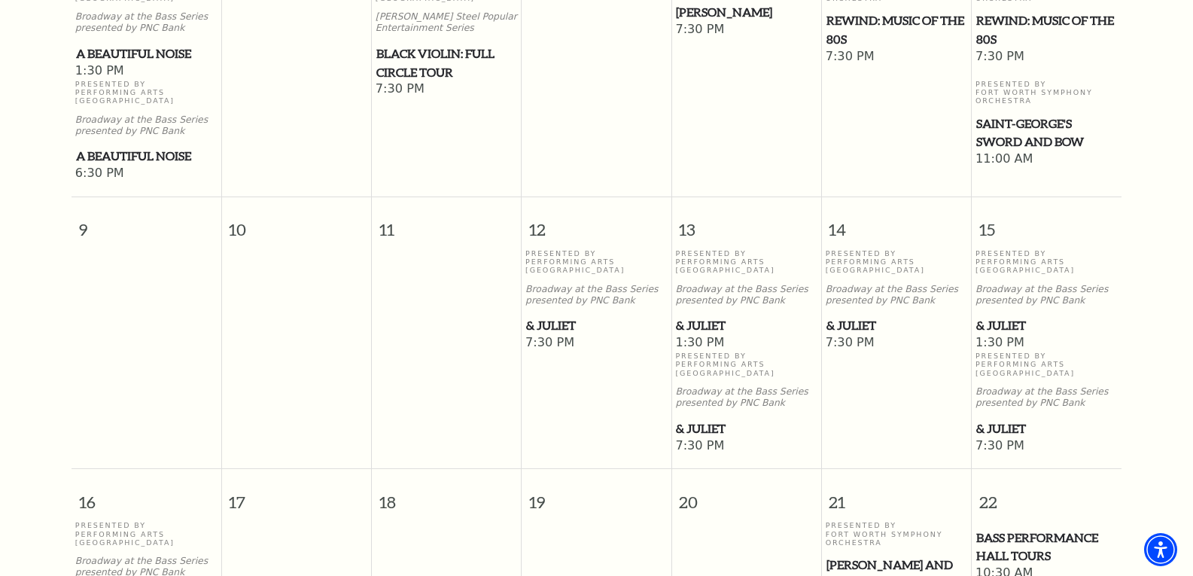
click at [998, 424] on span "& Juliet" at bounding box center [1046, 428] width 141 height 19
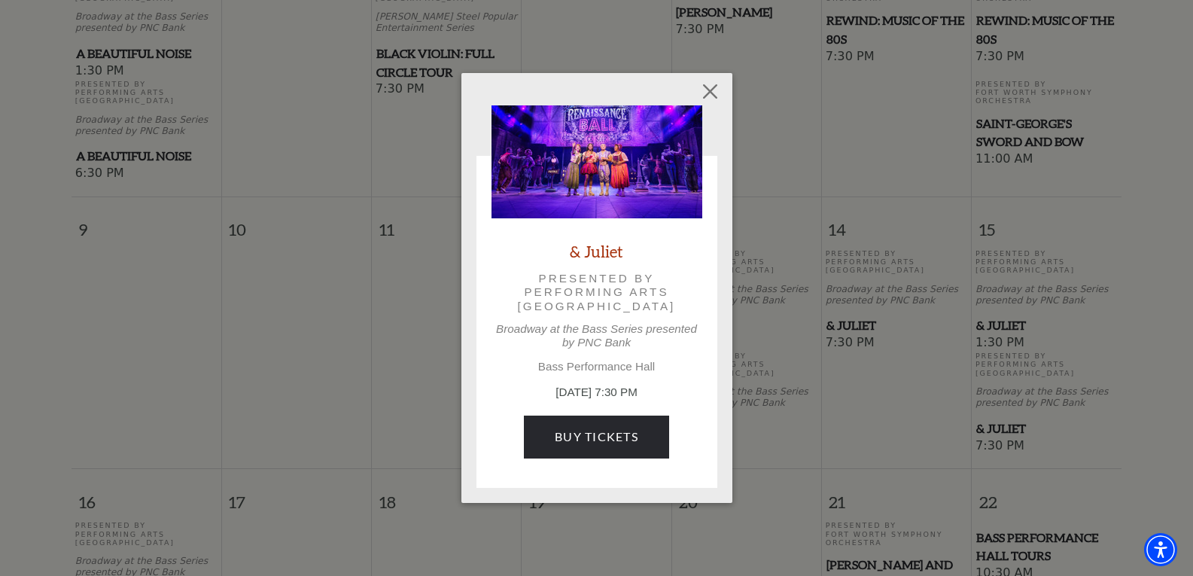
click at [998, 424] on div "& Juliet Presented by Performing Arts Fort Worth Broadway at the Bass Series pr…" at bounding box center [596, 288] width 1193 height 576
click at [615, 434] on link "Buy Tickets" at bounding box center [596, 436] width 145 height 42
click at [708, 90] on button "Close" at bounding box center [709, 92] width 29 height 29
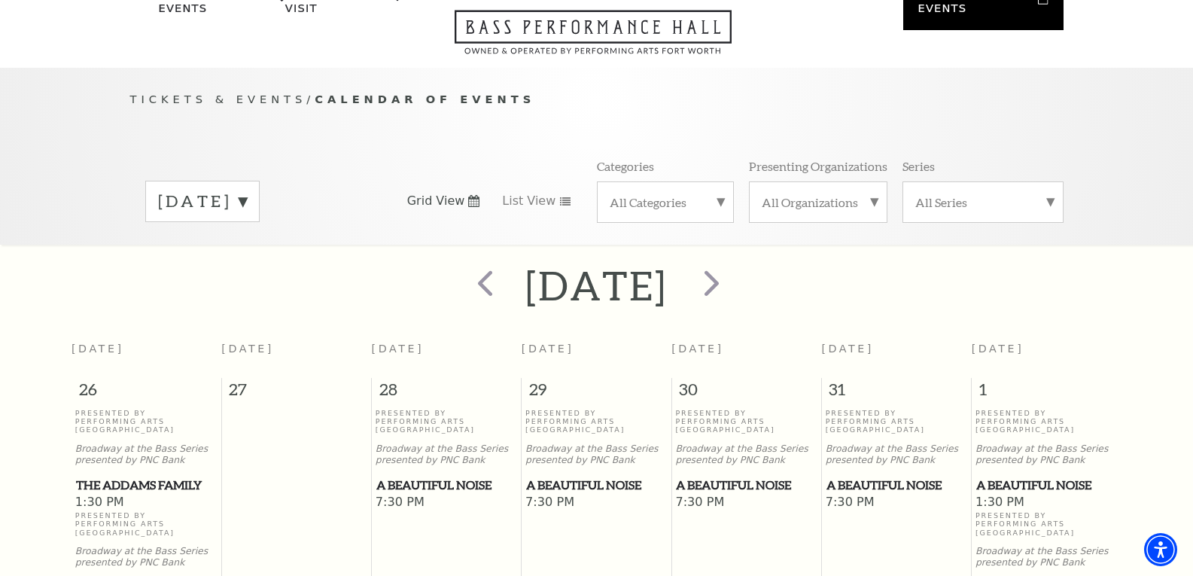
scroll to position [67, 0]
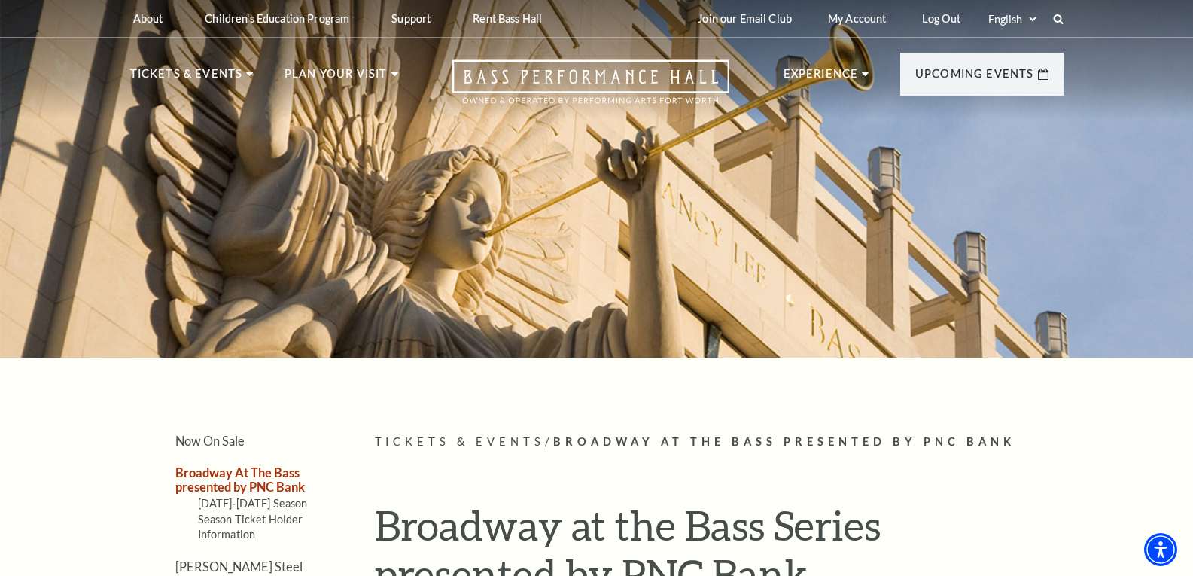
click at [1188, 45] on header "About Performing Arts [GEOGRAPHIC_DATA] [PERSON_NAME] [MEDICAL_DATA] Center Res…" at bounding box center [596, 59] width 1193 height 119
